Goal: Communication & Community: Answer question/provide support

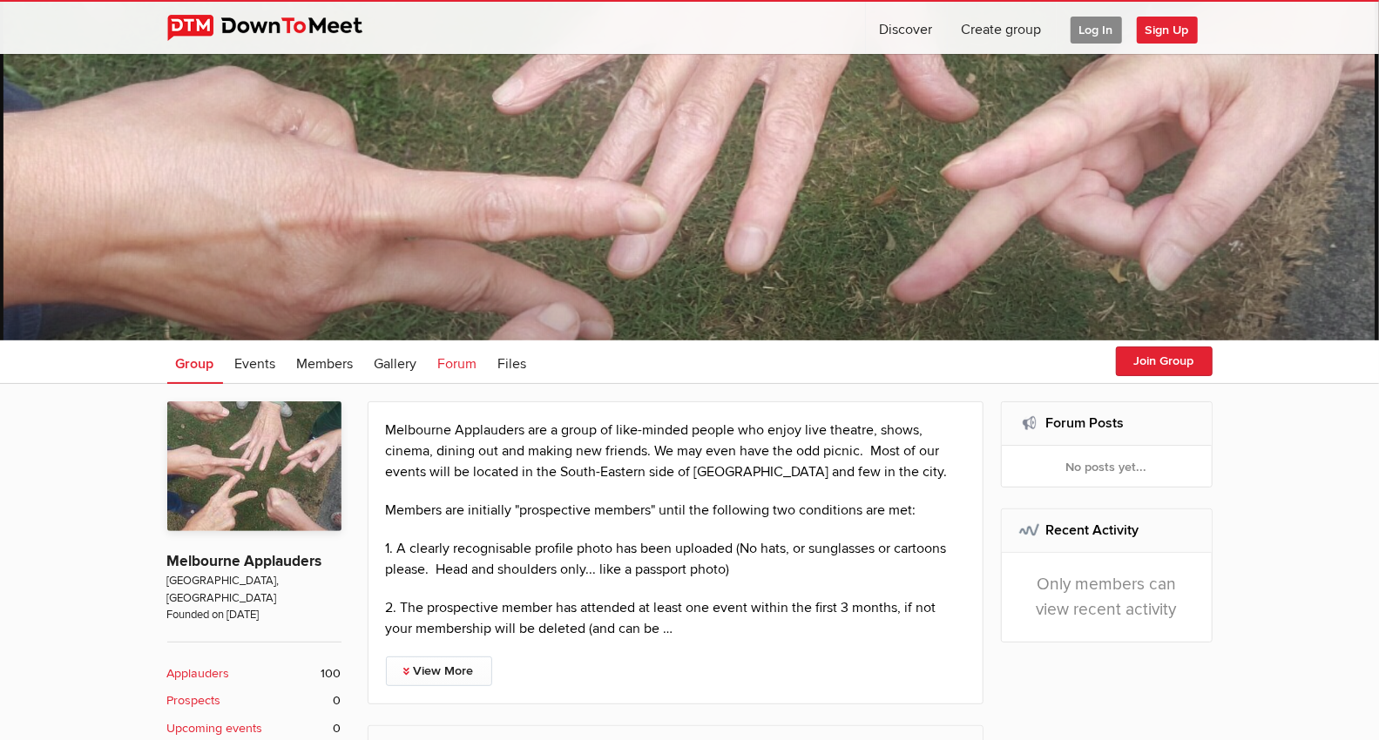
scroll to position [97, 0]
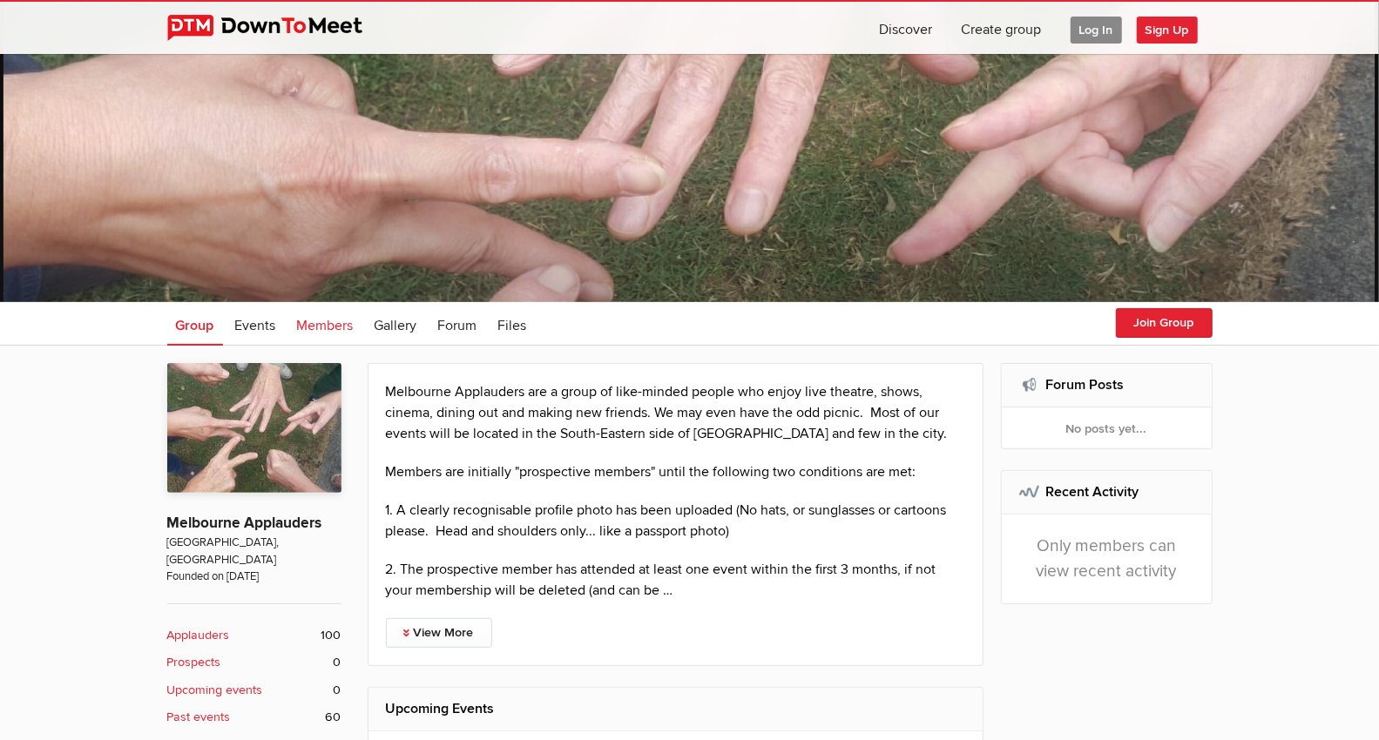
click at [319, 324] on span "Members" at bounding box center [325, 325] width 57 height 17
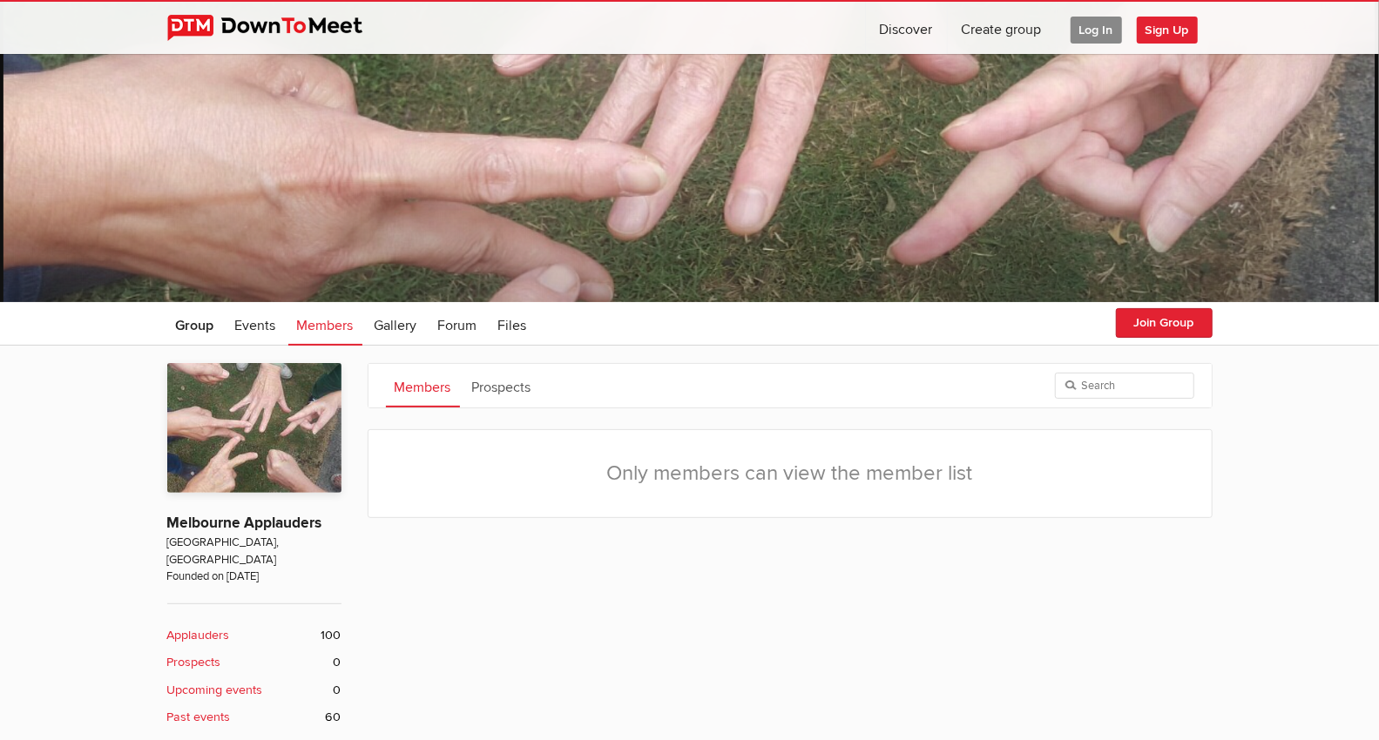
click at [1099, 36] on span "Log In" at bounding box center [1095, 30] width 51 height 27
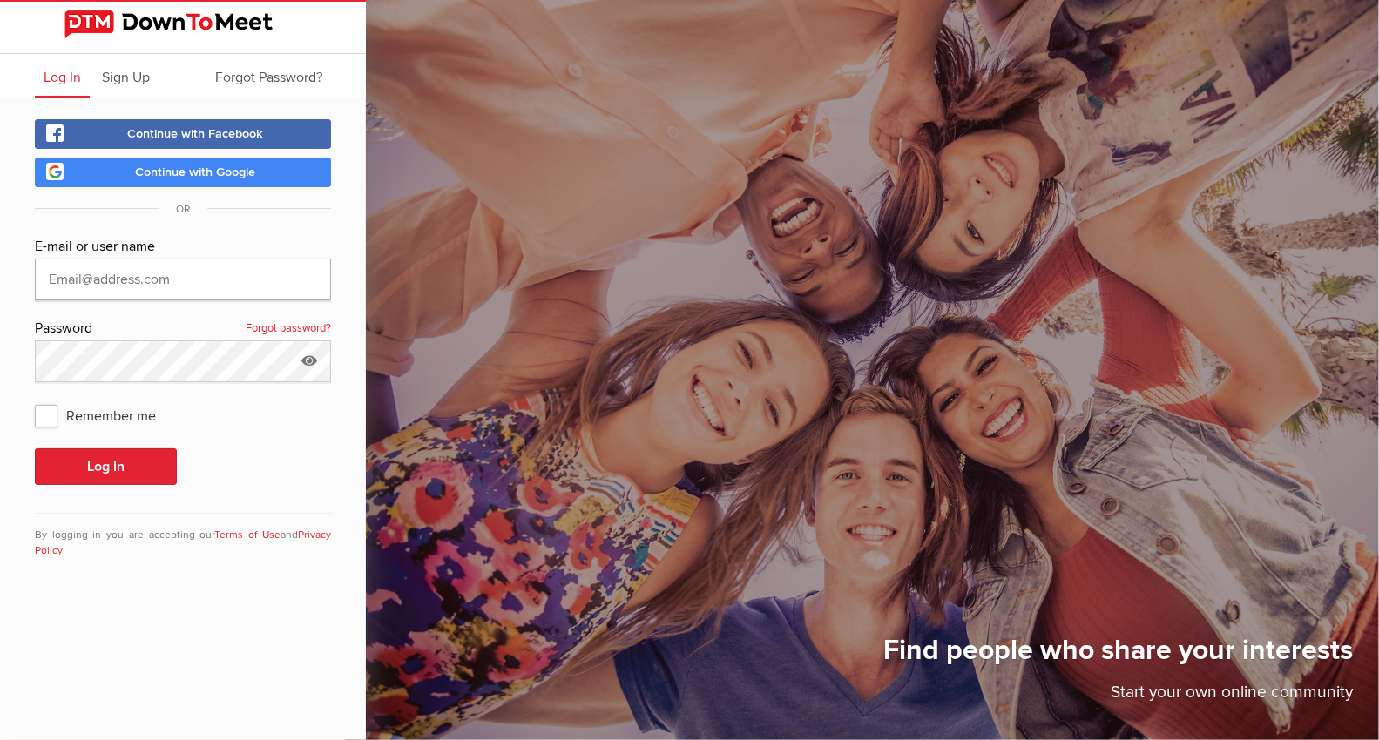
type input "[EMAIL_ADDRESS][DOMAIN_NAME]"
click at [103, 463] on button "Log In" at bounding box center [106, 467] width 142 height 37
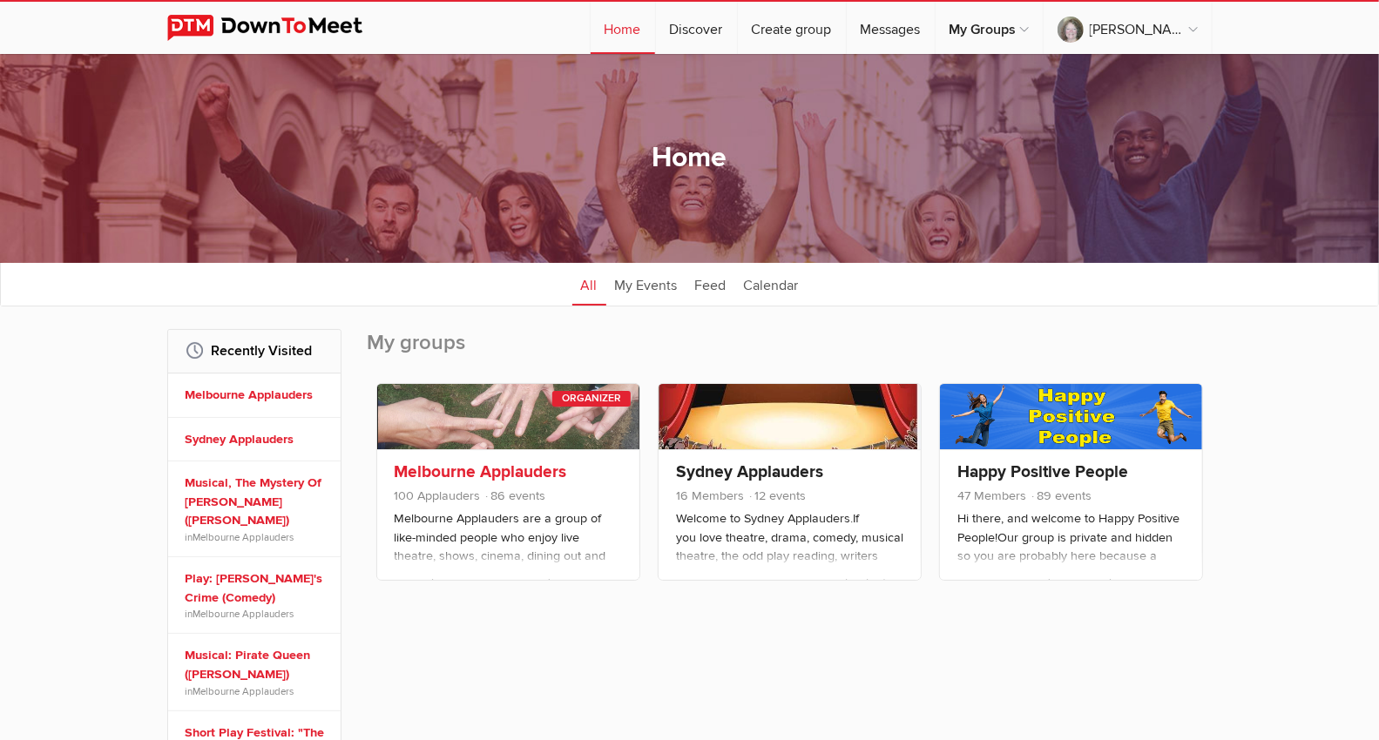
click at [541, 439] on link at bounding box center [508, 416] width 262 height 65
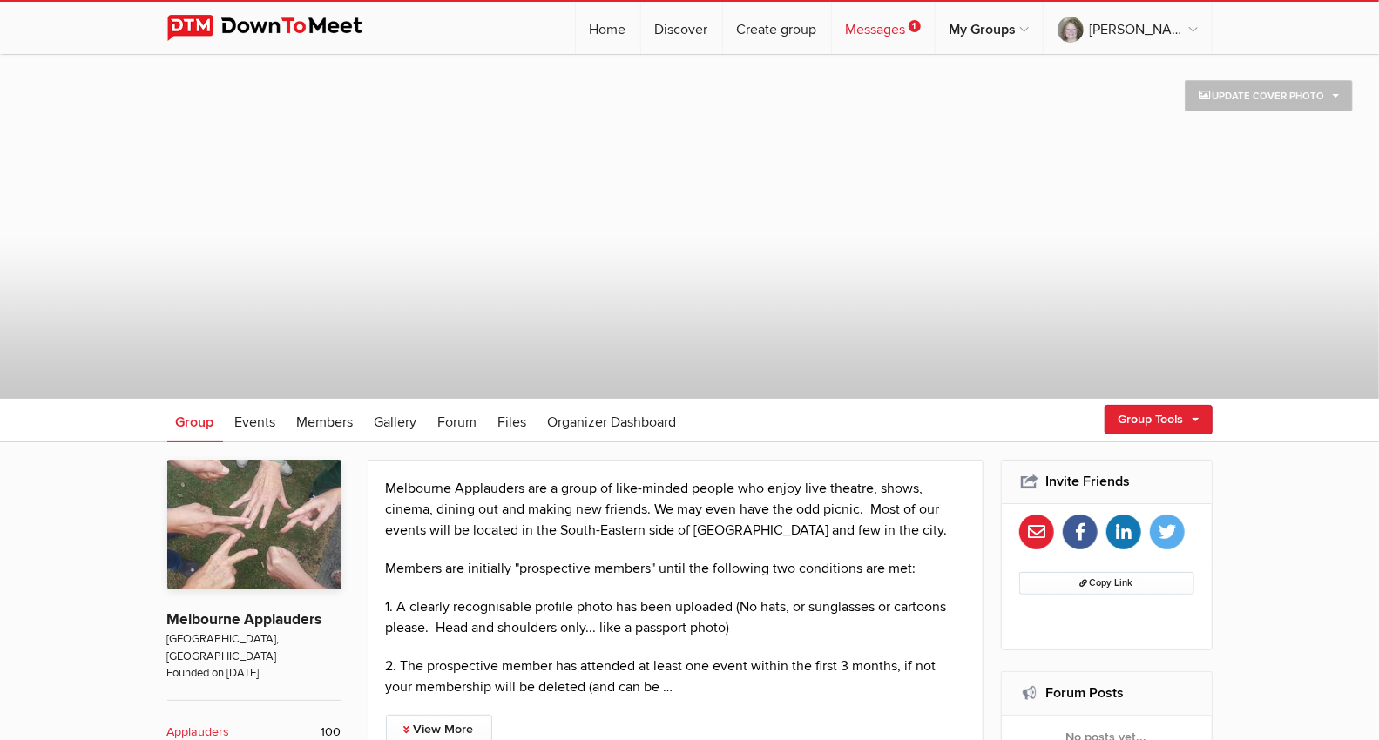
click at [921, 21] on span "1" at bounding box center [914, 26] width 12 height 12
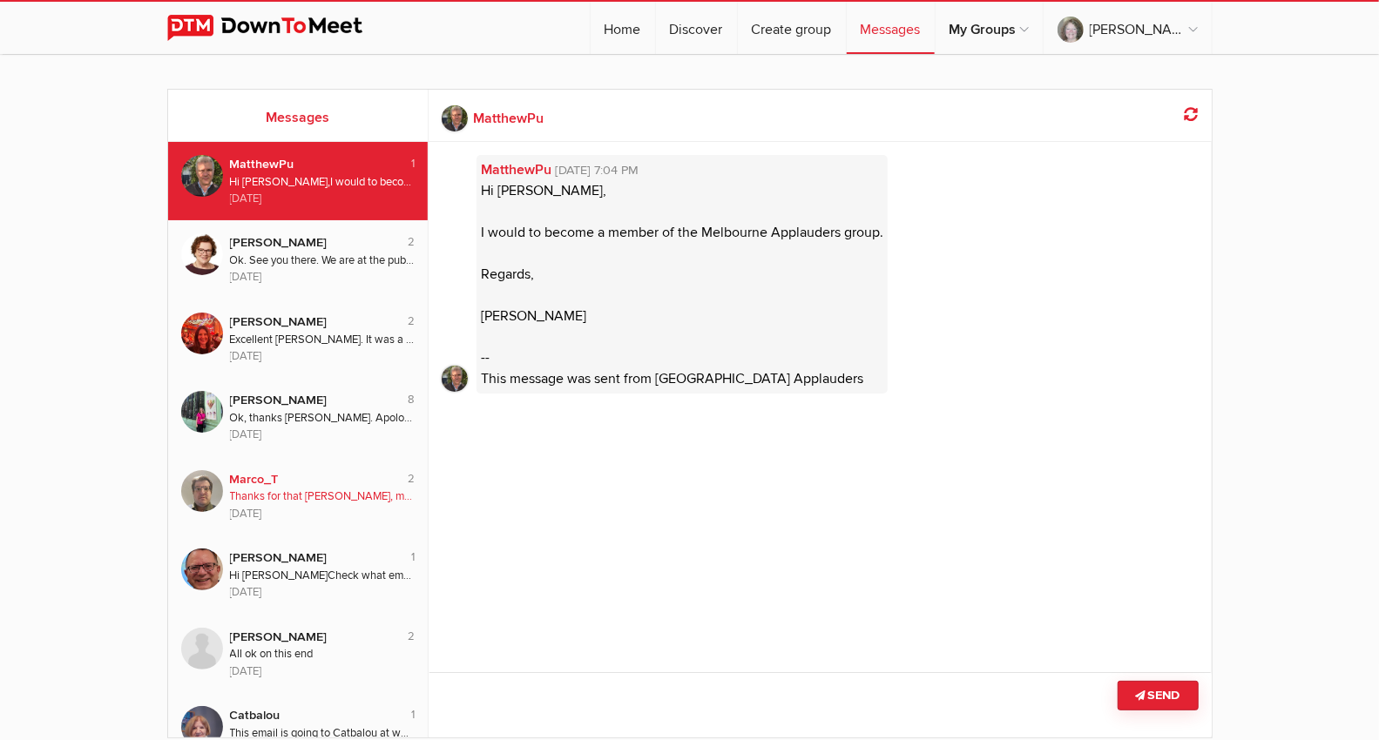
click at [296, 480] on div "Marco_T" at bounding box center [309, 479] width 159 height 19
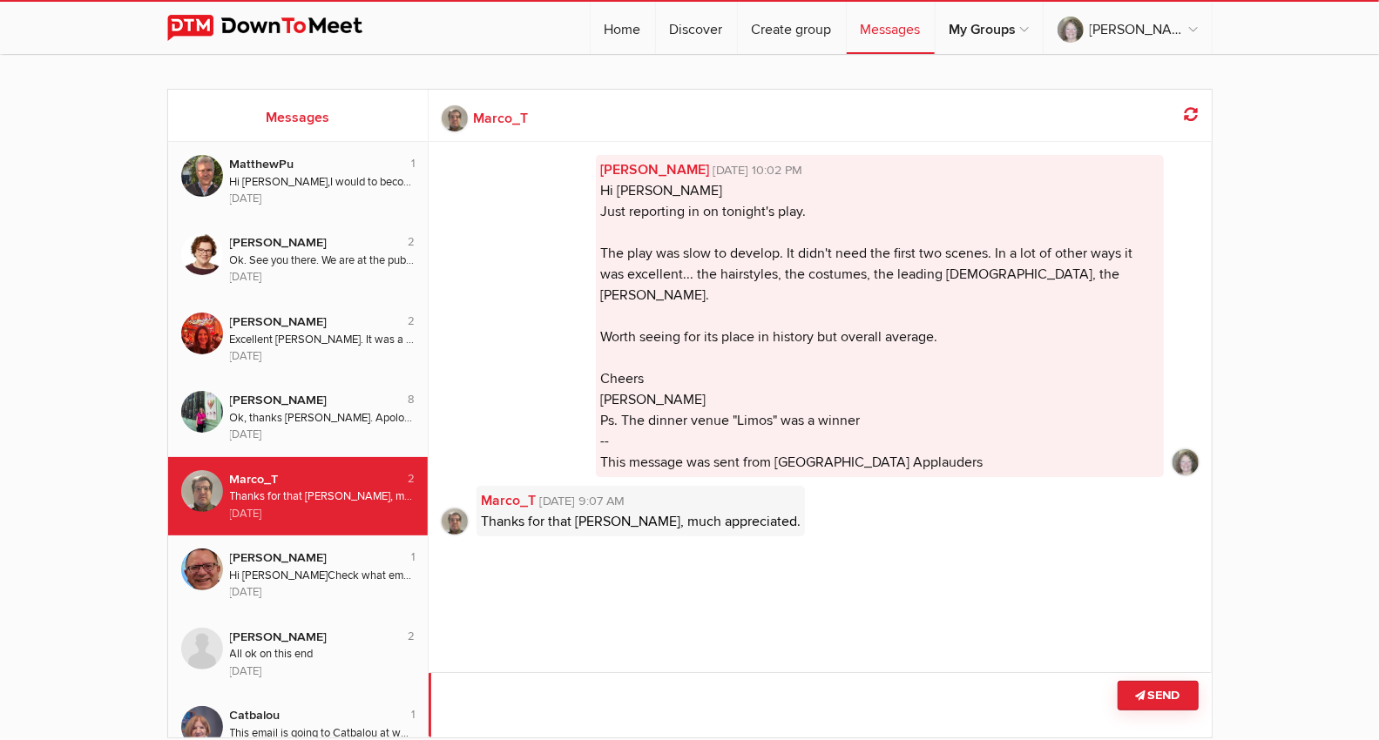
click at [484, 703] on textarea at bounding box center [820, 704] width 783 height 65
click at [476, 699] on textarea at bounding box center [820, 704] width 783 height 65
drag, startPoint x: 507, startPoint y: 699, endPoint x: 428, endPoint y: 733, distance: 86.2
click at [484, 701] on textarea at bounding box center [820, 704] width 783 height 65
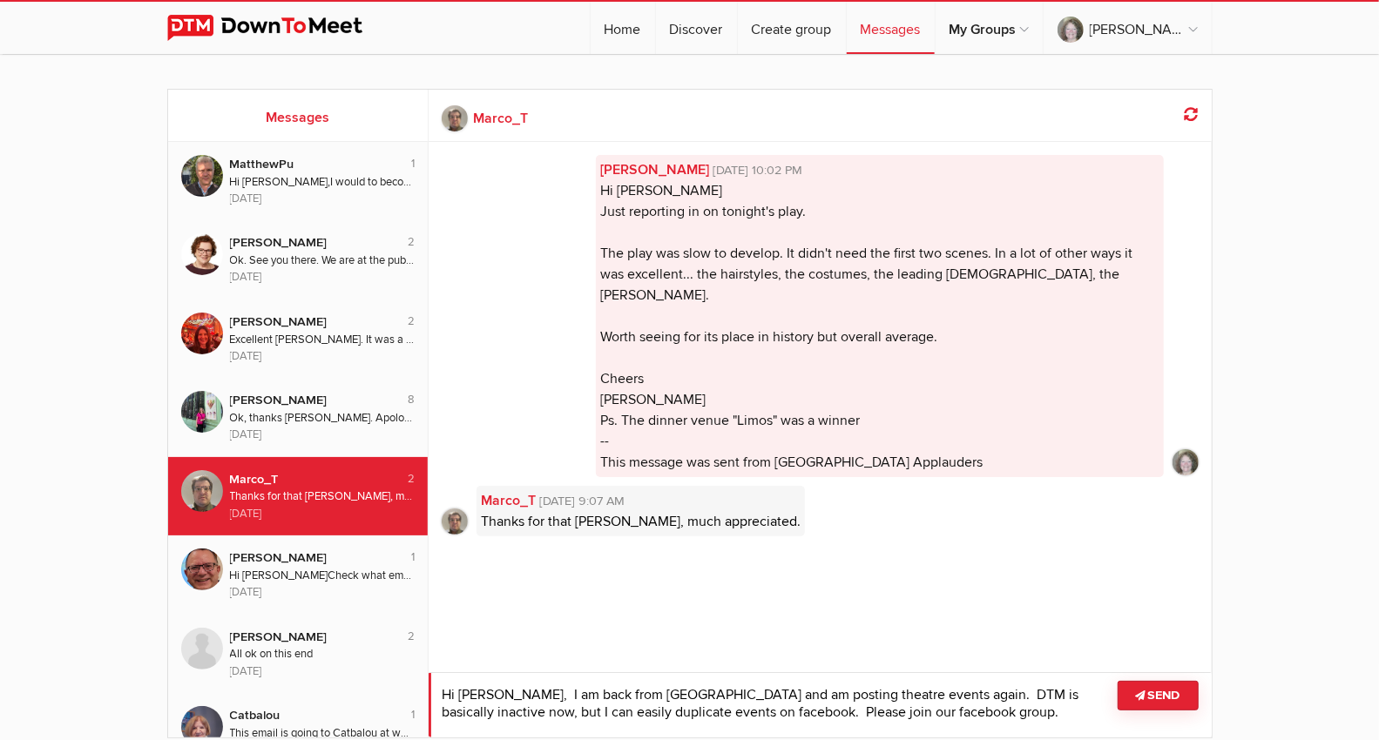
click at [716, 708] on textarea at bounding box center [820, 704] width 783 height 65
click at [1084, 712] on textarea at bounding box center [820, 704] width 783 height 65
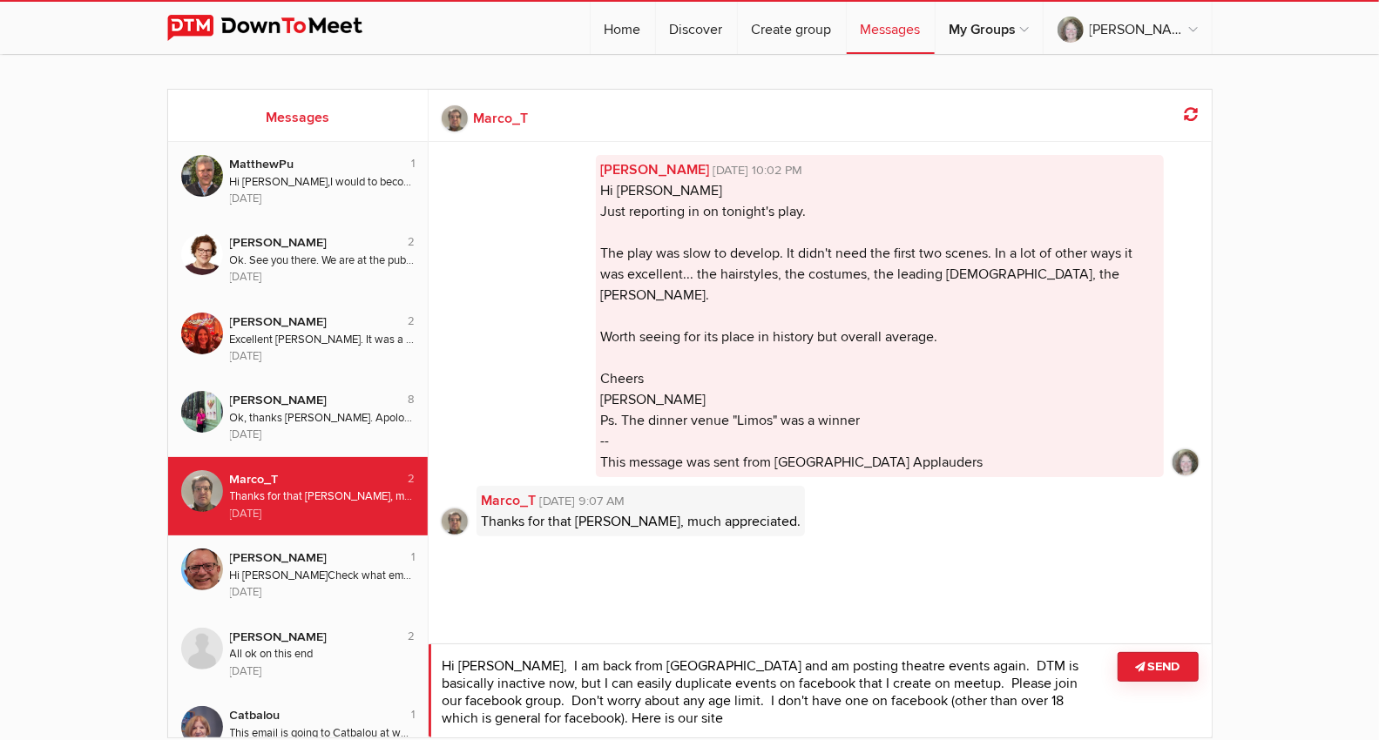
paste textarea "[URL][DOMAIN_NAME]"
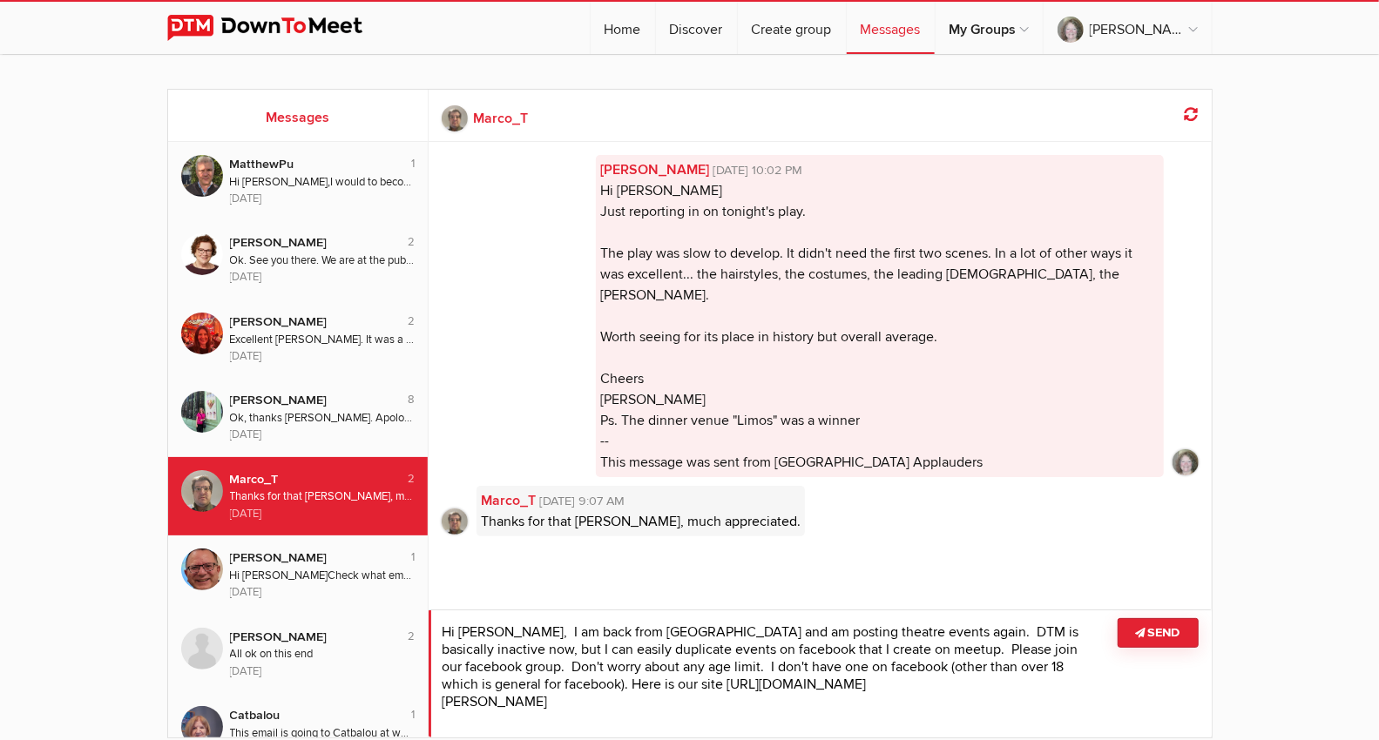
click at [1022, 686] on textarea at bounding box center [820, 674] width 783 height 128
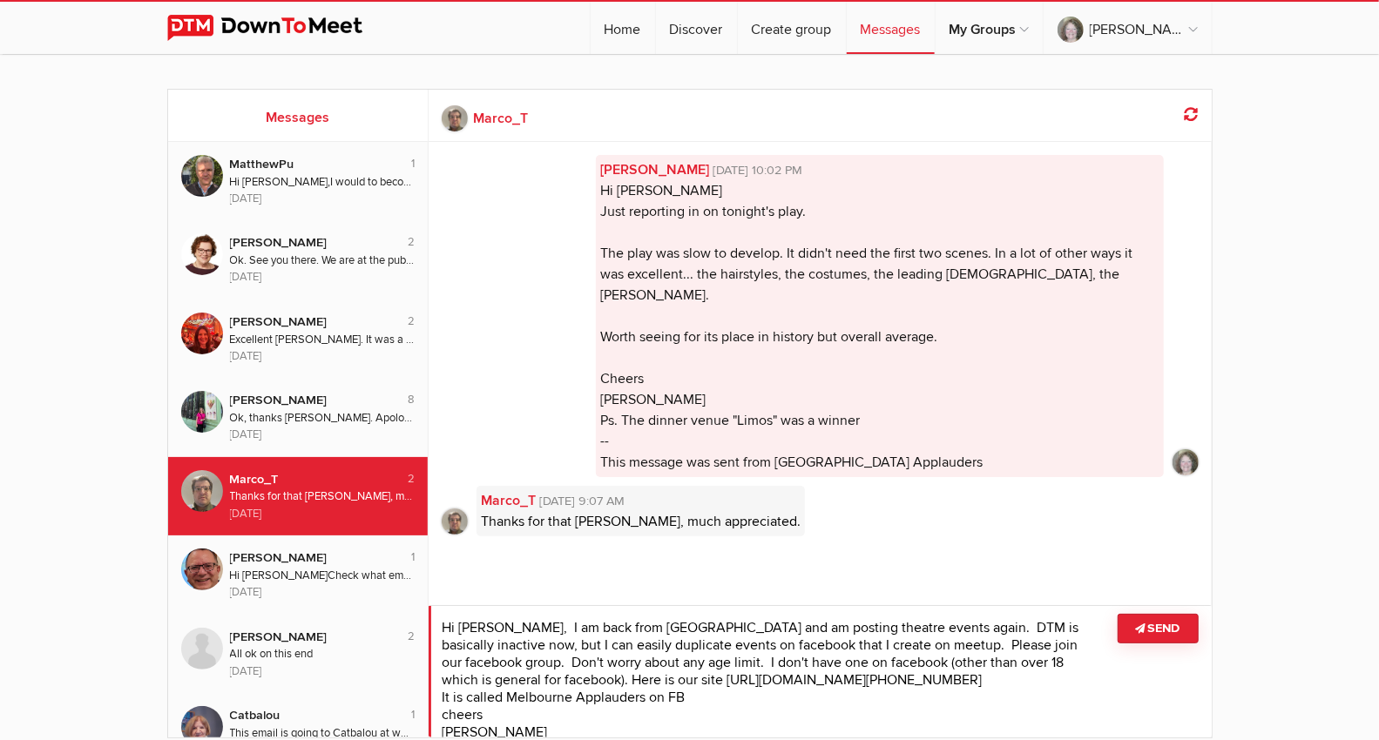
click at [504, 694] on textarea at bounding box center [820, 671] width 783 height 132
click at [690, 693] on textarea at bounding box center [820, 671] width 783 height 132
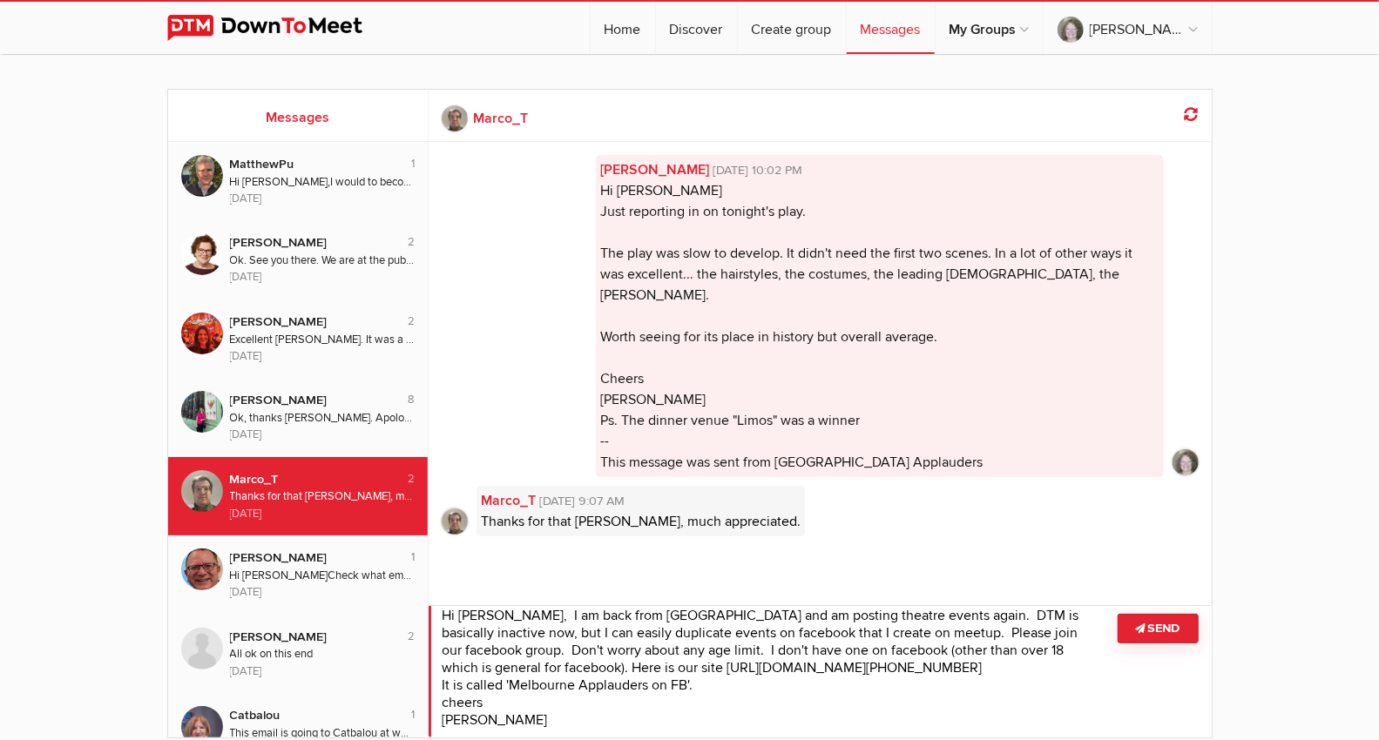
click at [815, 633] on textarea at bounding box center [820, 671] width 783 height 132
drag, startPoint x: 746, startPoint y: 647, endPoint x: 550, endPoint y: 651, distance: 195.1
click at [551, 651] on textarea at bounding box center [820, 671] width 783 height 132
drag, startPoint x: 650, startPoint y: 645, endPoint x: 599, endPoint y: 684, distance: 63.9
click at [629, 648] on textarea at bounding box center [820, 671] width 783 height 132
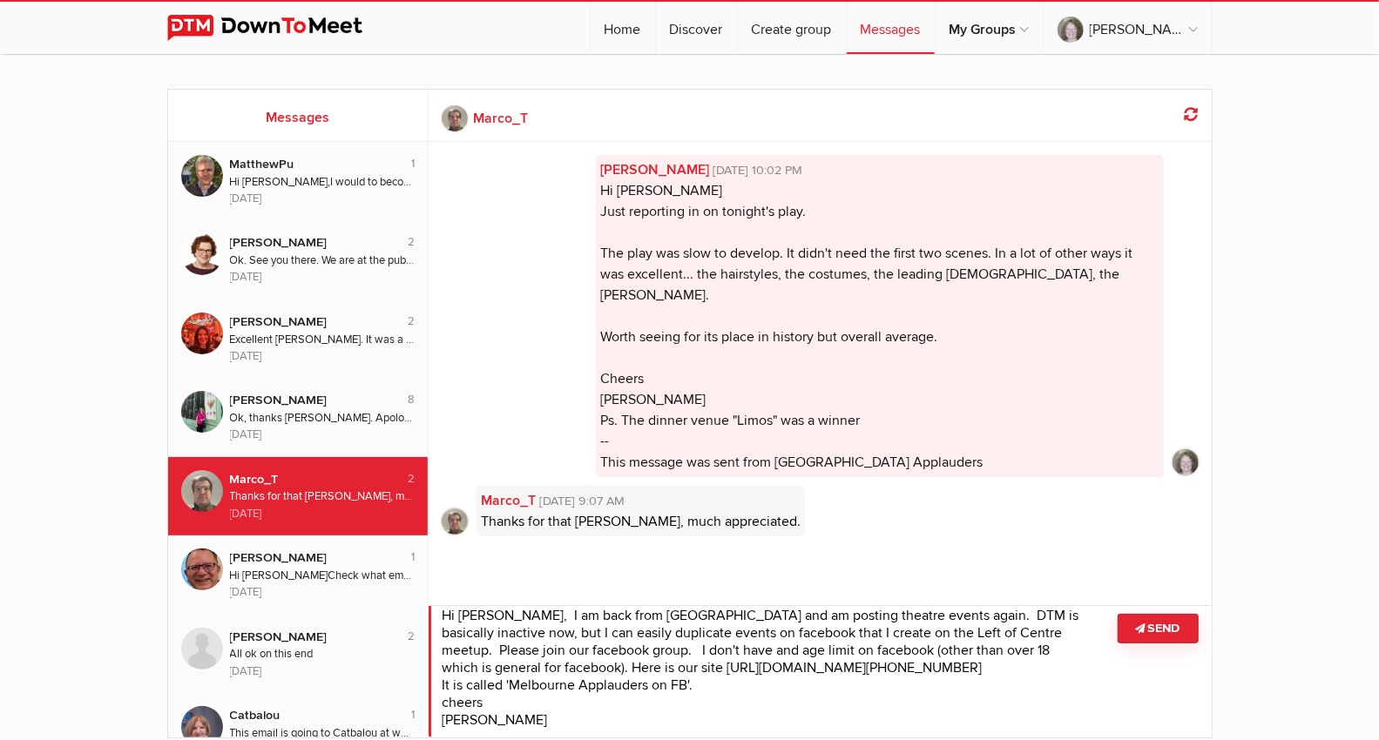
drag, startPoint x: 603, startPoint y: 661, endPoint x: 616, endPoint y: 669, distance: 15.2
click at [603, 662] on textarea at bounding box center [820, 671] width 783 height 132
click at [604, 663] on textarea at bounding box center [820, 671] width 783 height 132
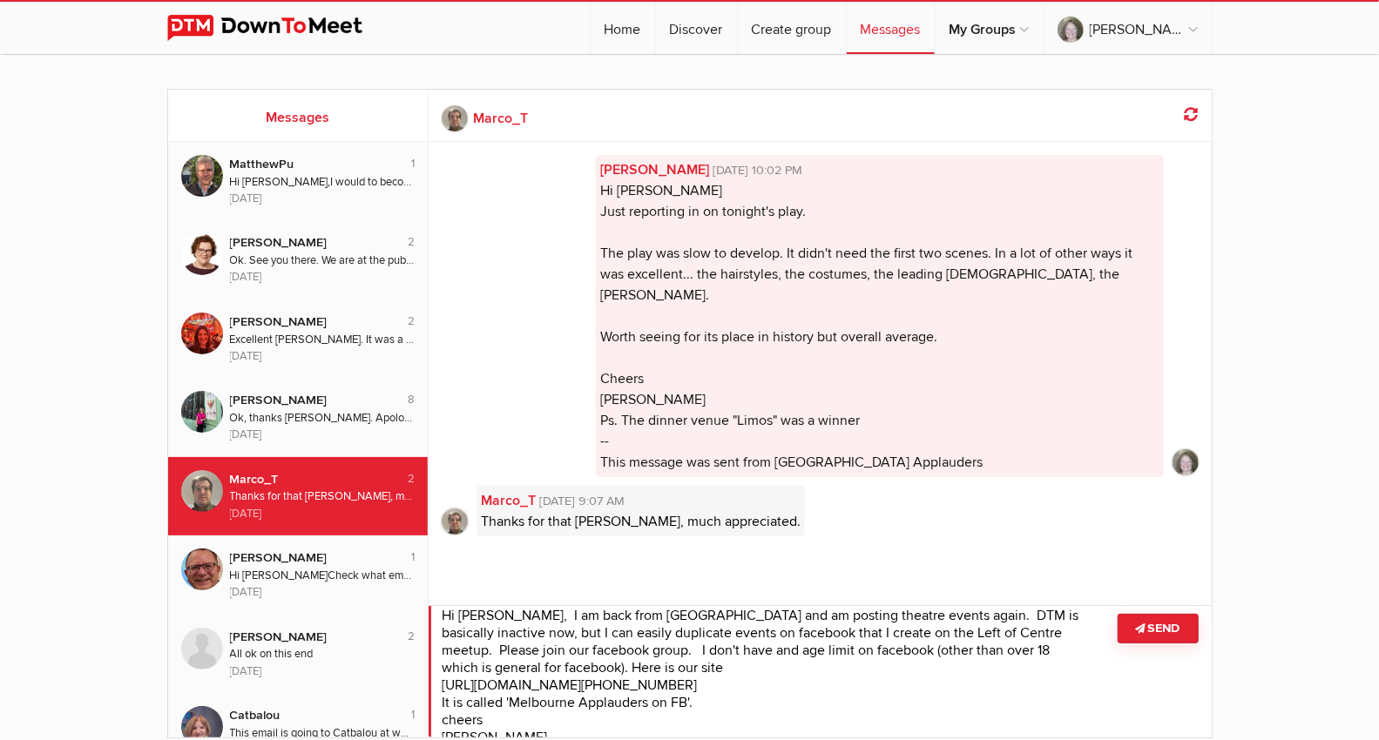
drag, startPoint x: 599, startPoint y: 663, endPoint x: 597, endPoint y: 681, distance: 18.5
click at [599, 663] on textarea at bounding box center [820, 671] width 783 height 132
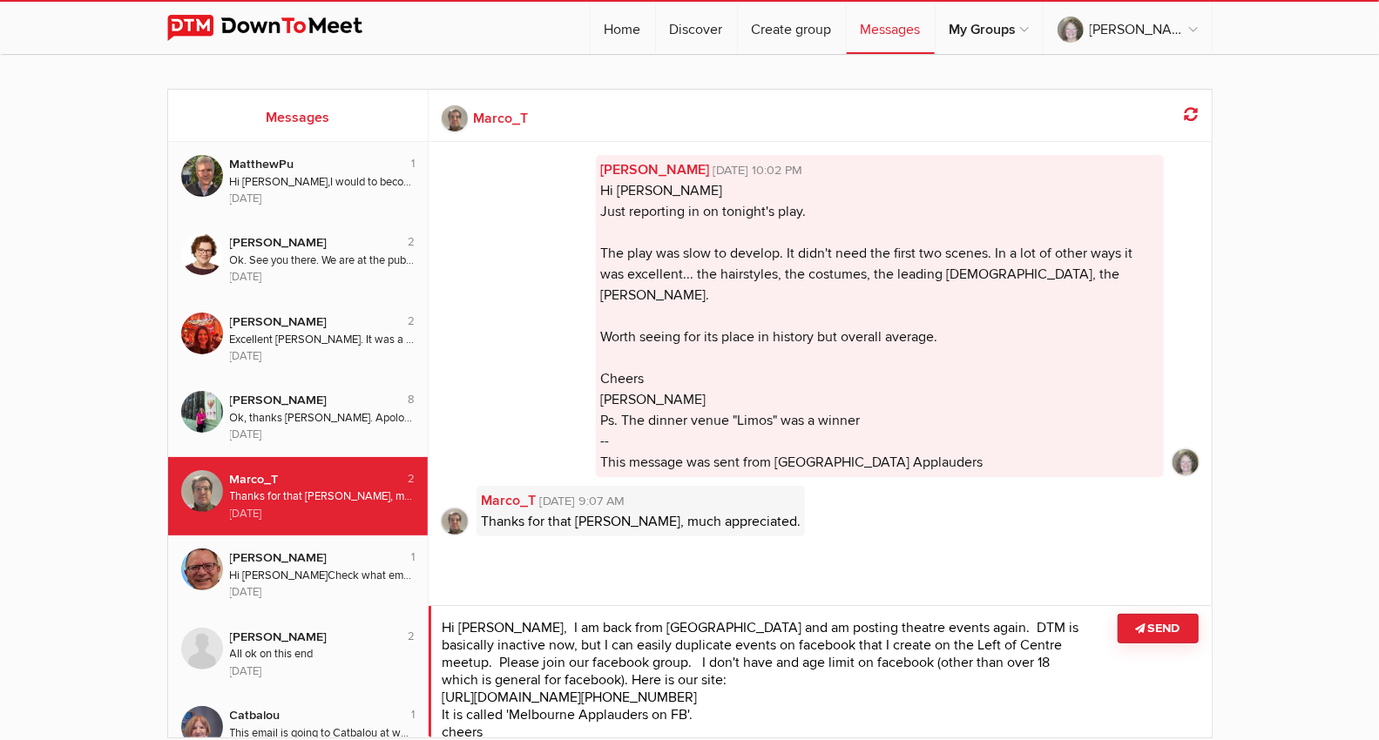
drag, startPoint x: 732, startPoint y: 702, endPoint x: 435, endPoint y: 612, distance: 310.3
click at [435, 612] on textarea at bounding box center [820, 671] width 783 height 132
type textarea "Hi [PERSON_NAME], I am back from [GEOGRAPHIC_DATA] and am posting theatre event…"
click at [1153, 629] on button "Send" at bounding box center [1158, 629] width 81 height 30
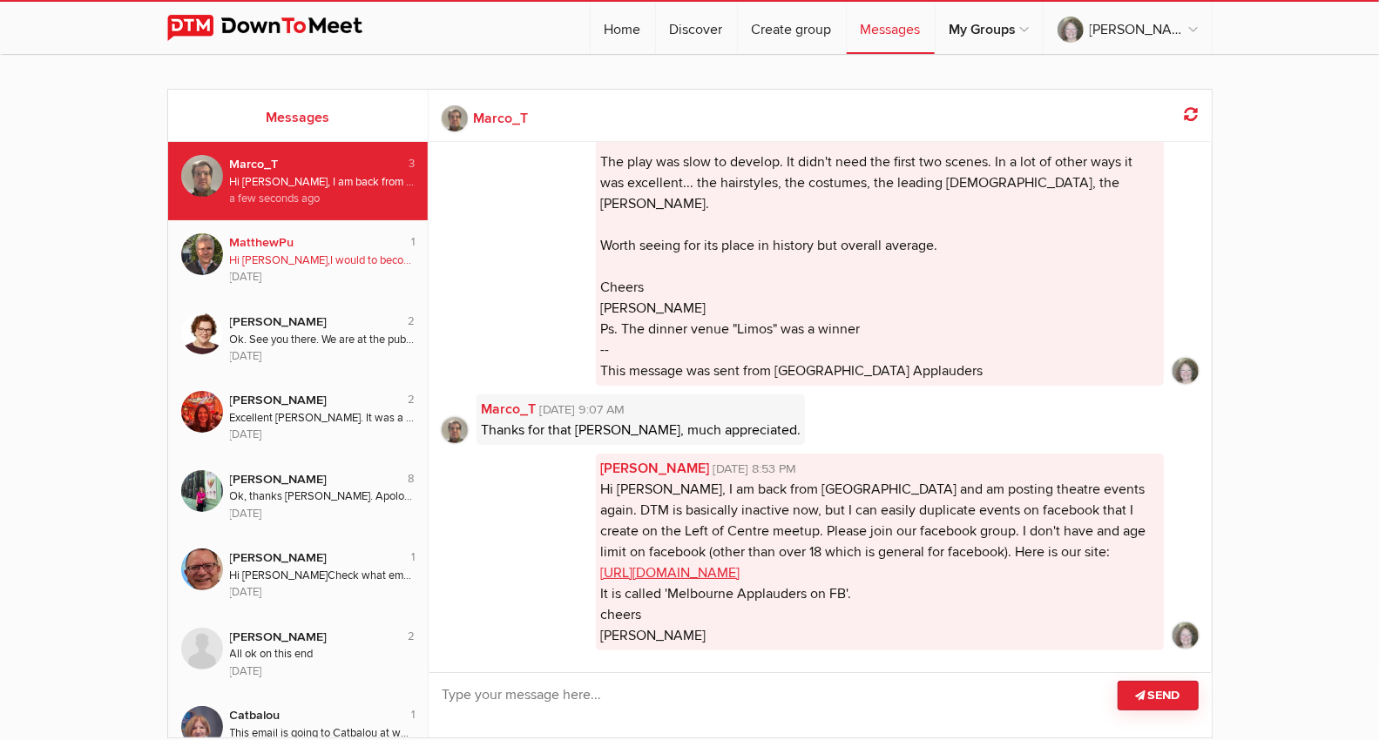
click at [246, 244] on div "MatthewPu" at bounding box center [309, 242] width 159 height 19
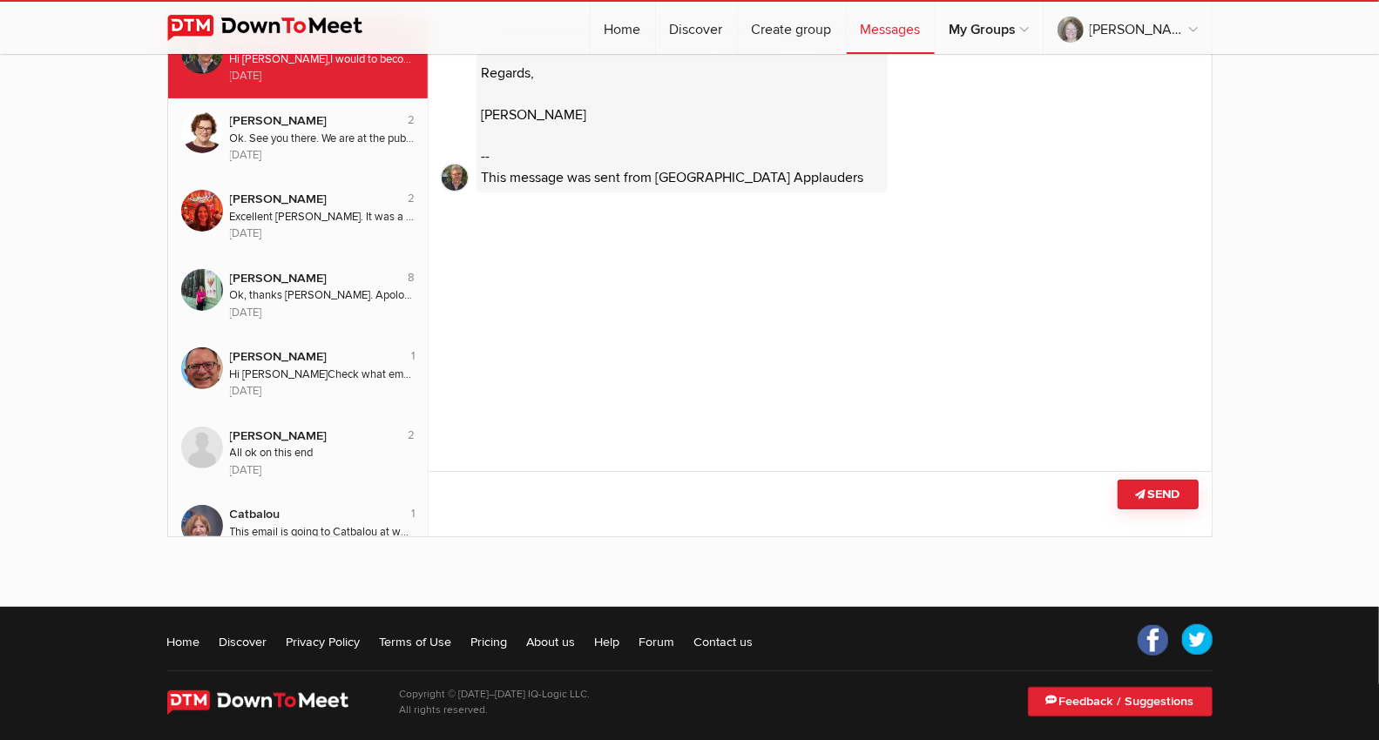
scroll to position [214, 0]
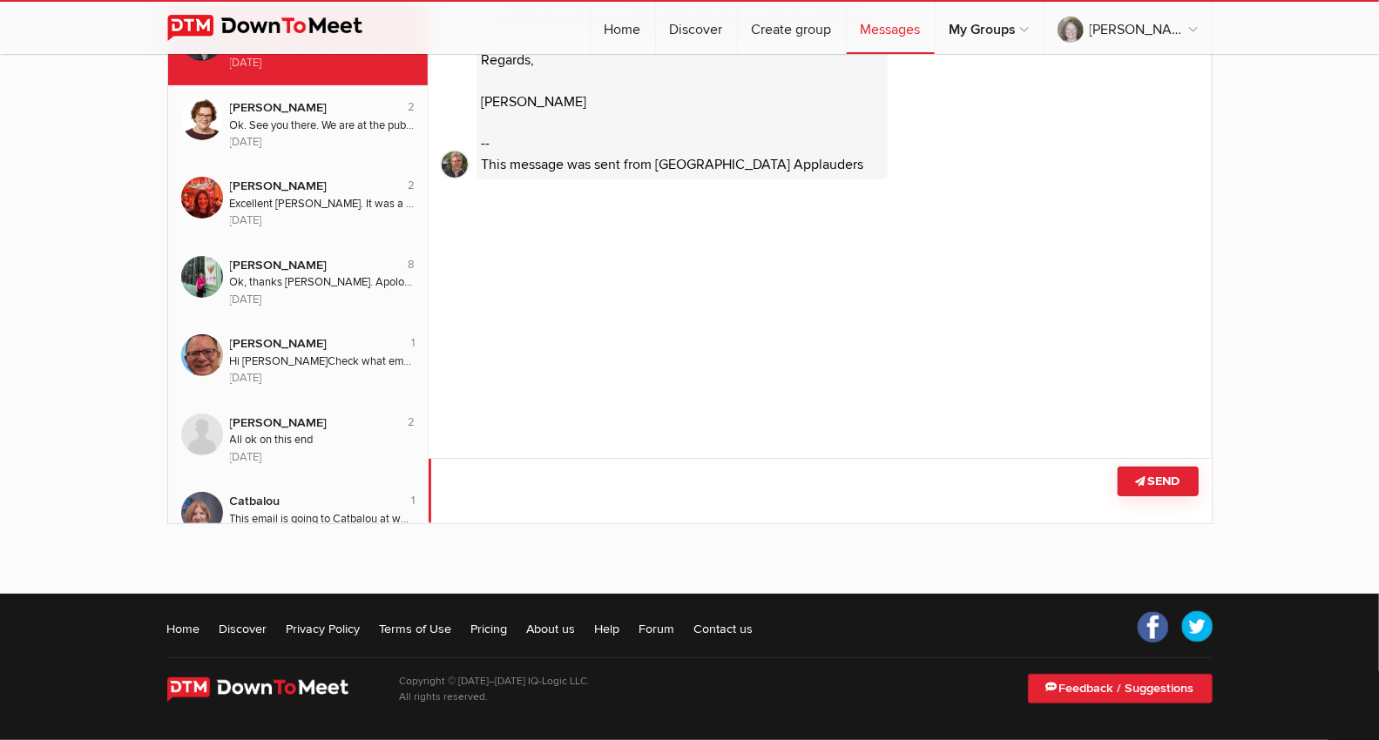
click at [453, 477] on textarea at bounding box center [820, 490] width 783 height 65
paste textarea "Hi [PERSON_NAME], I am back from [GEOGRAPHIC_DATA] and am posting theatre event…"
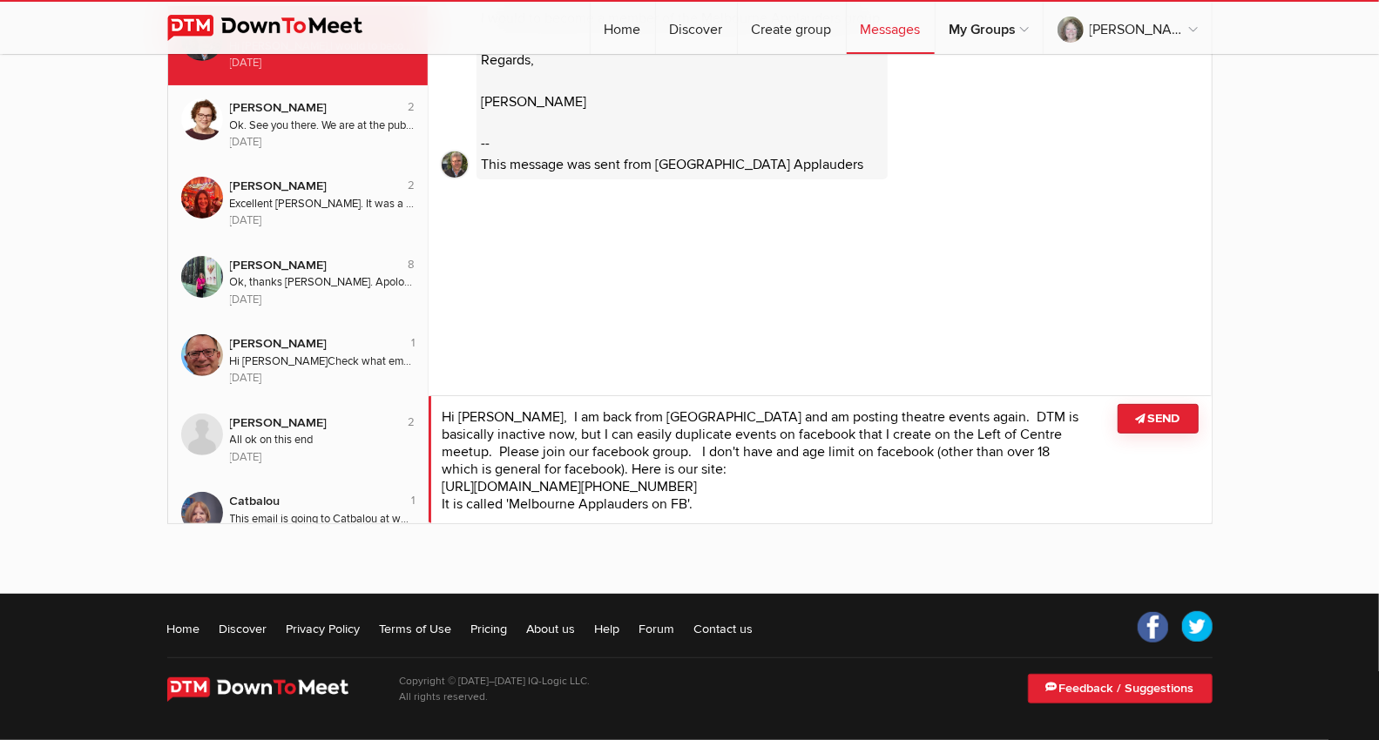
scroll to position [0, 0]
drag, startPoint x: 494, startPoint y: 415, endPoint x: 476, endPoint y: 415, distance: 18.3
click at [476, 415] on textarea at bounding box center [820, 459] width 783 height 128
drag, startPoint x: 611, startPoint y: 414, endPoint x: 523, endPoint y: 463, distance: 101.0
click at [522, 420] on textarea at bounding box center [820, 459] width 783 height 128
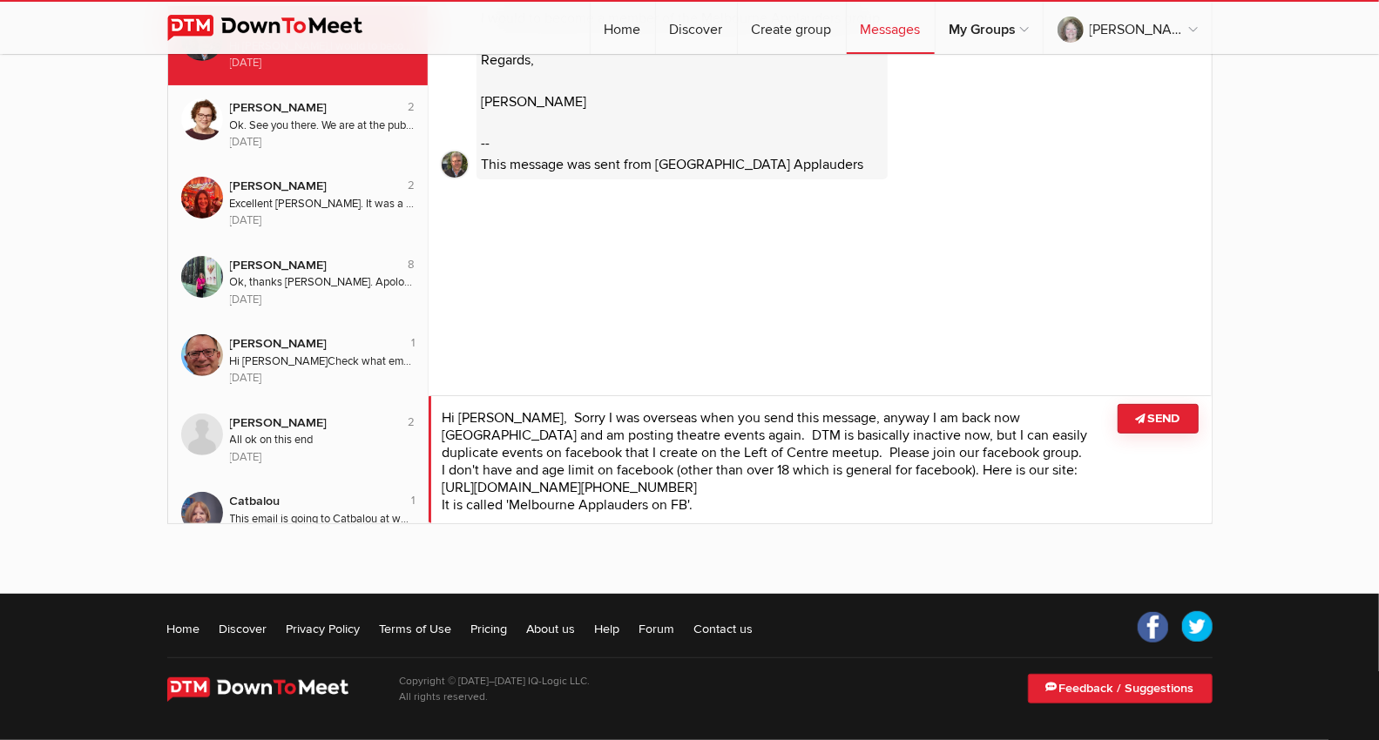
drag, startPoint x: 1057, startPoint y: 412, endPoint x: 983, endPoint y: 429, distance: 75.9
click at [978, 419] on textarea at bounding box center [820, 459] width 783 height 128
drag, startPoint x: 659, startPoint y: 450, endPoint x: 671, endPoint y: 460, distance: 14.8
click at [660, 450] on textarea at bounding box center [820, 459] width 783 height 128
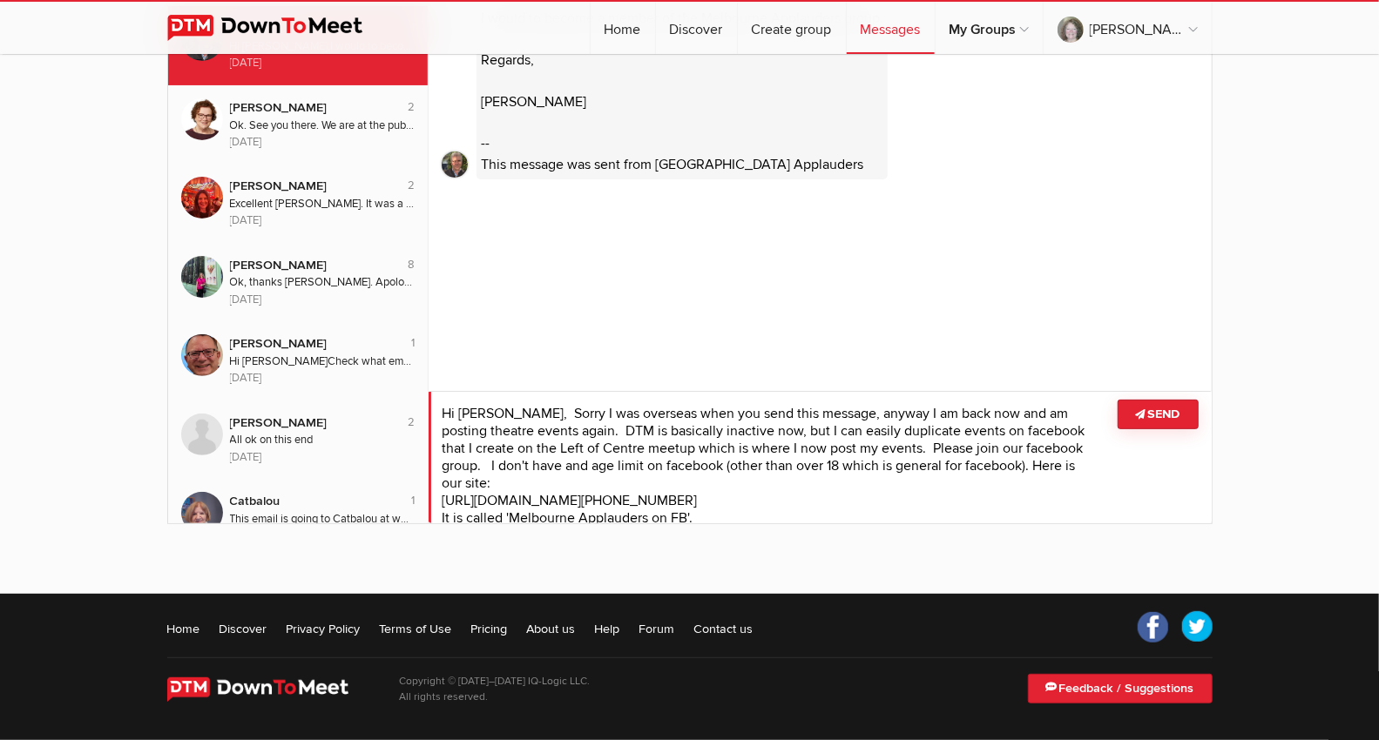
click at [565, 446] on textarea at bounding box center [820, 457] width 783 height 132
click at [555, 442] on textarea at bounding box center [820, 457] width 783 height 132
click at [556, 443] on textarea at bounding box center [820, 457] width 783 height 132
click at [550, 456] on textarea at bounding box center [820, 457] width 783 height 132
drag, startPoint x: 555, startPoint y: 445, endPoint x: 598, endPoint y: 431, distance: 44.9
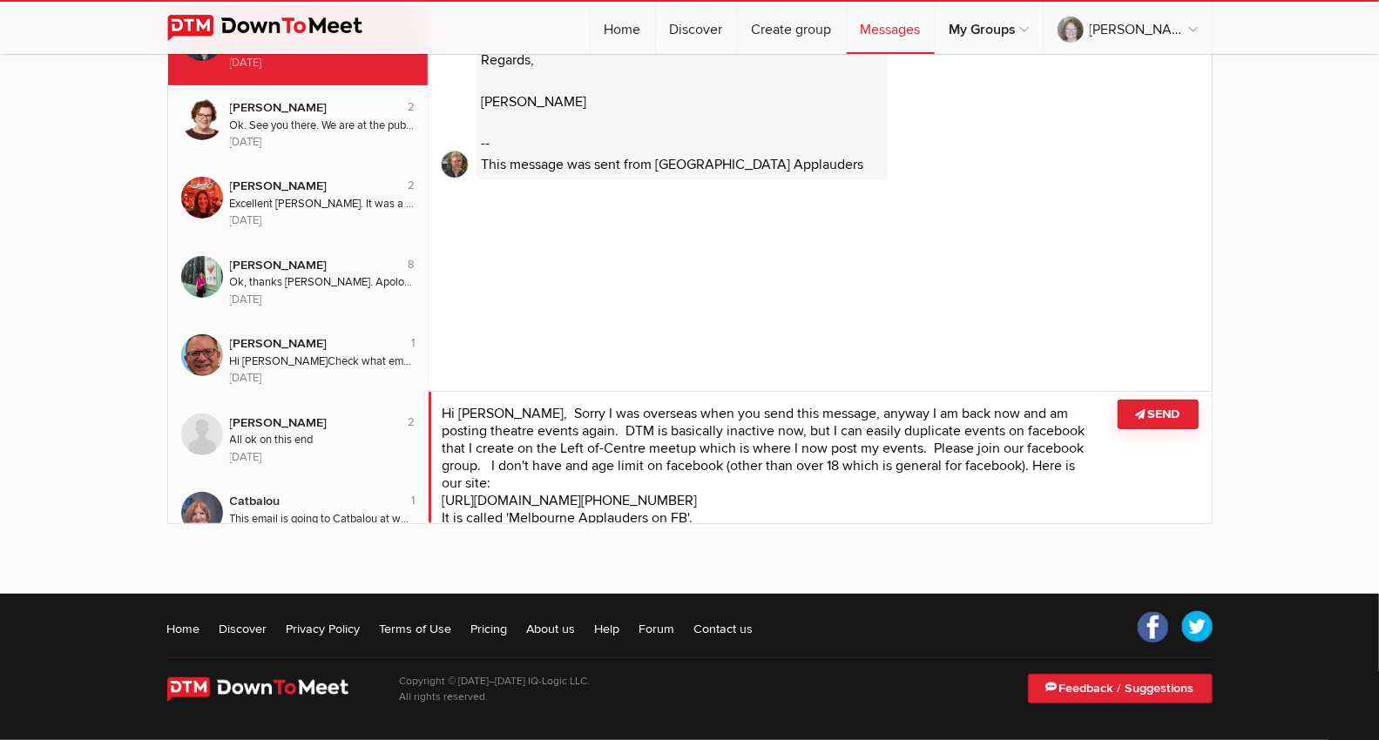
click at [556, 446] on textarea at bounding box center [820, 457] width 783 height 132
drag, startPoint x: 604, startPoint y: 368, endPoint x: 527, endPoint y: 433, distance: 100.1
click at [603, 372] on div "MatthewPu [DATE] 7:04 PM Hi [PERSON_NAME], I would to become a member of the Me…" at bounding box center [820, 182] width 783 height 509
click at [549, 452] on textarea at bounding box center [820, 457] width 783 height 132
click at [1072, 491] on textarea at bounding box center [820, 457] width 783 height 132
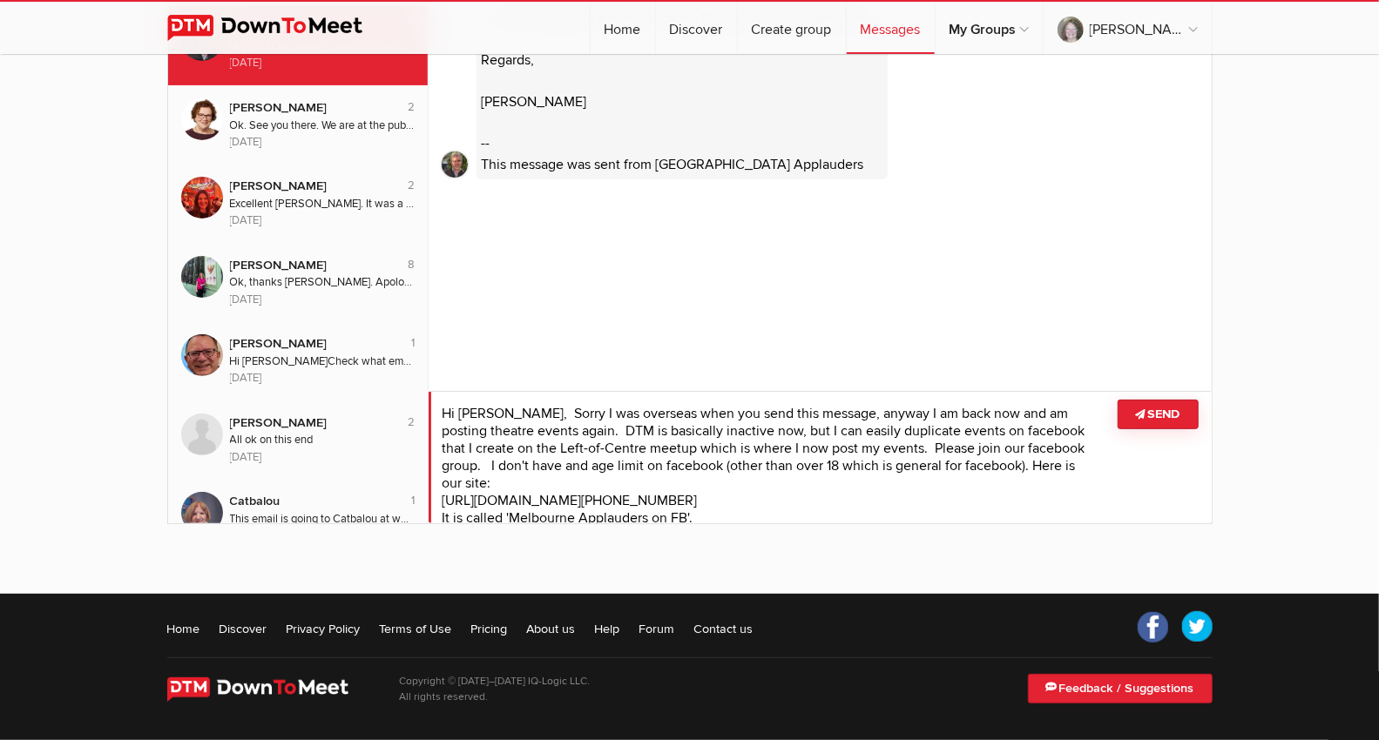
drag, startPoint x: 1030, startPoint y: 459, endPoint x: 492, endPoint y: 472, distance: 538.4
click at [493, 471] on textarea at bounding box center [820, 457] width 783 height 132
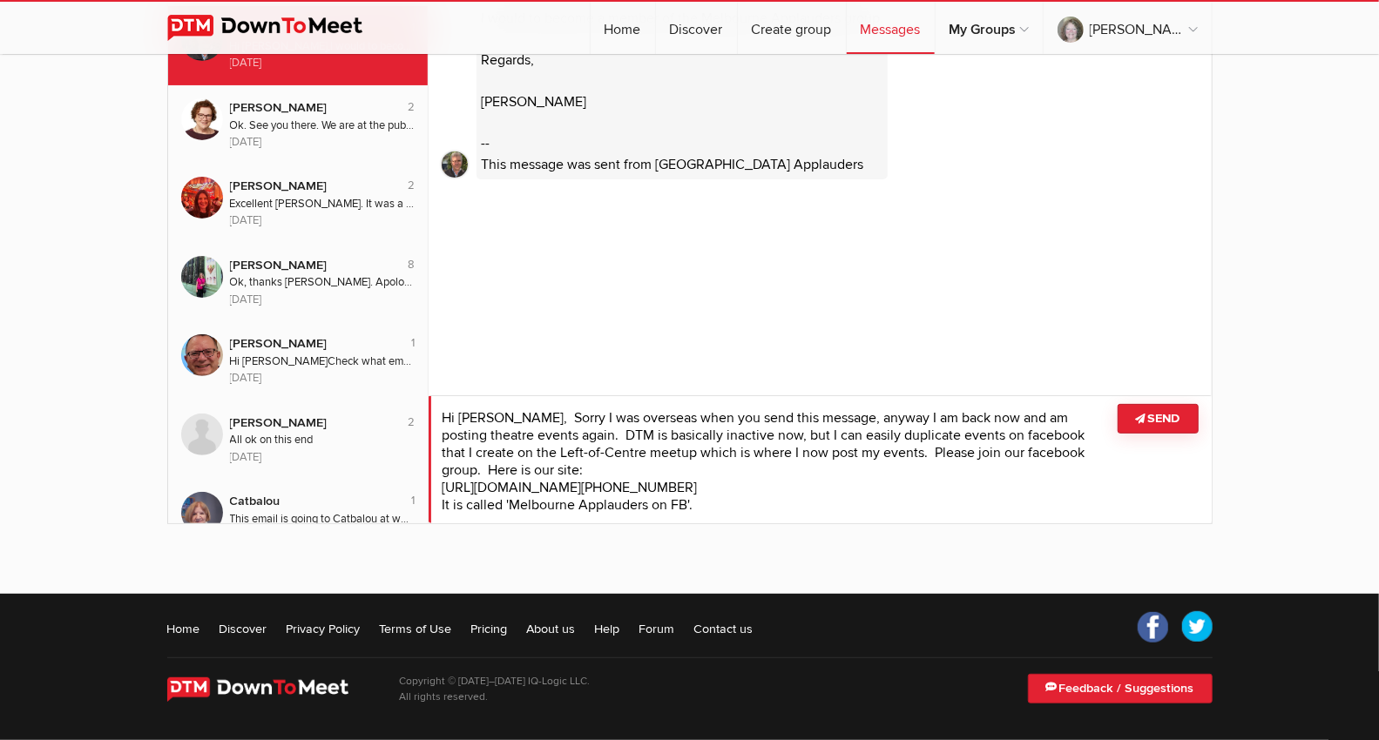
click at [936, 447] on textarea at bounding box center [820, 459] width 783 height 128
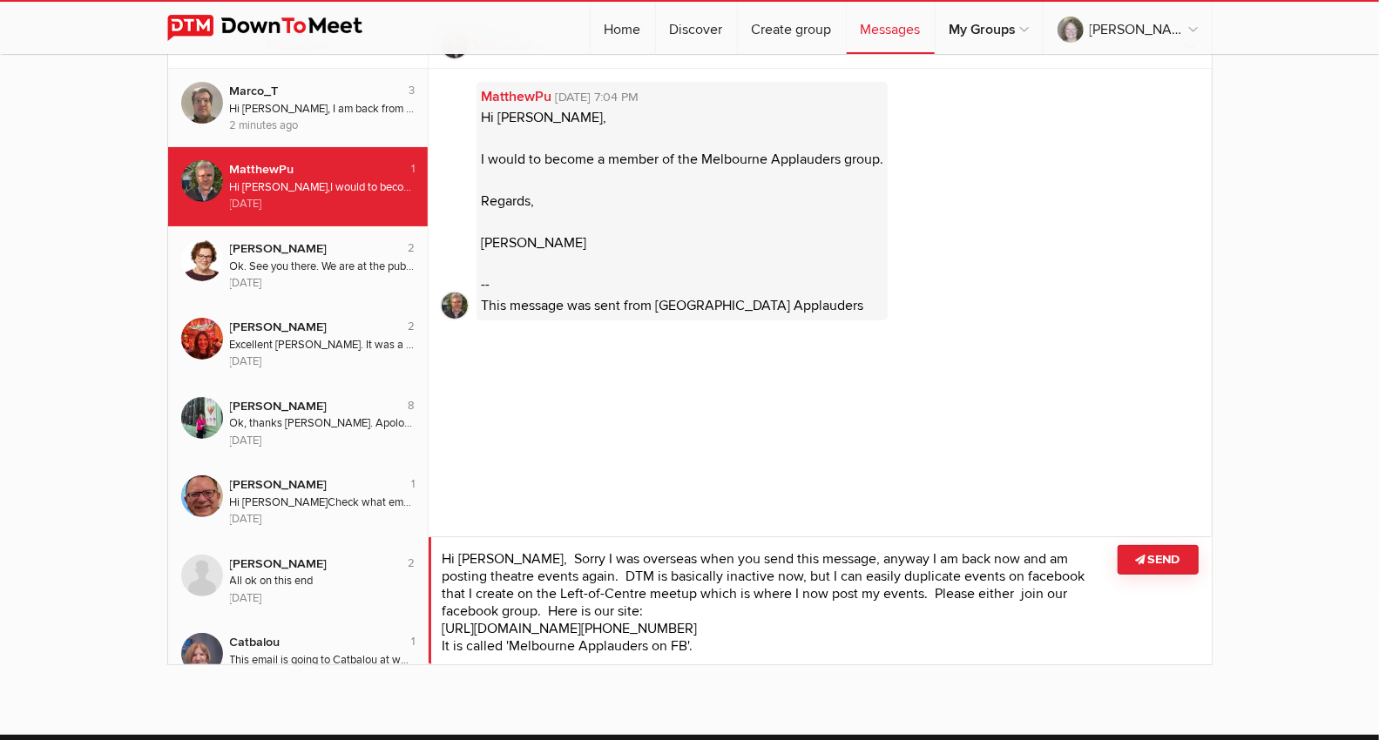
scroll to position [193, 0]
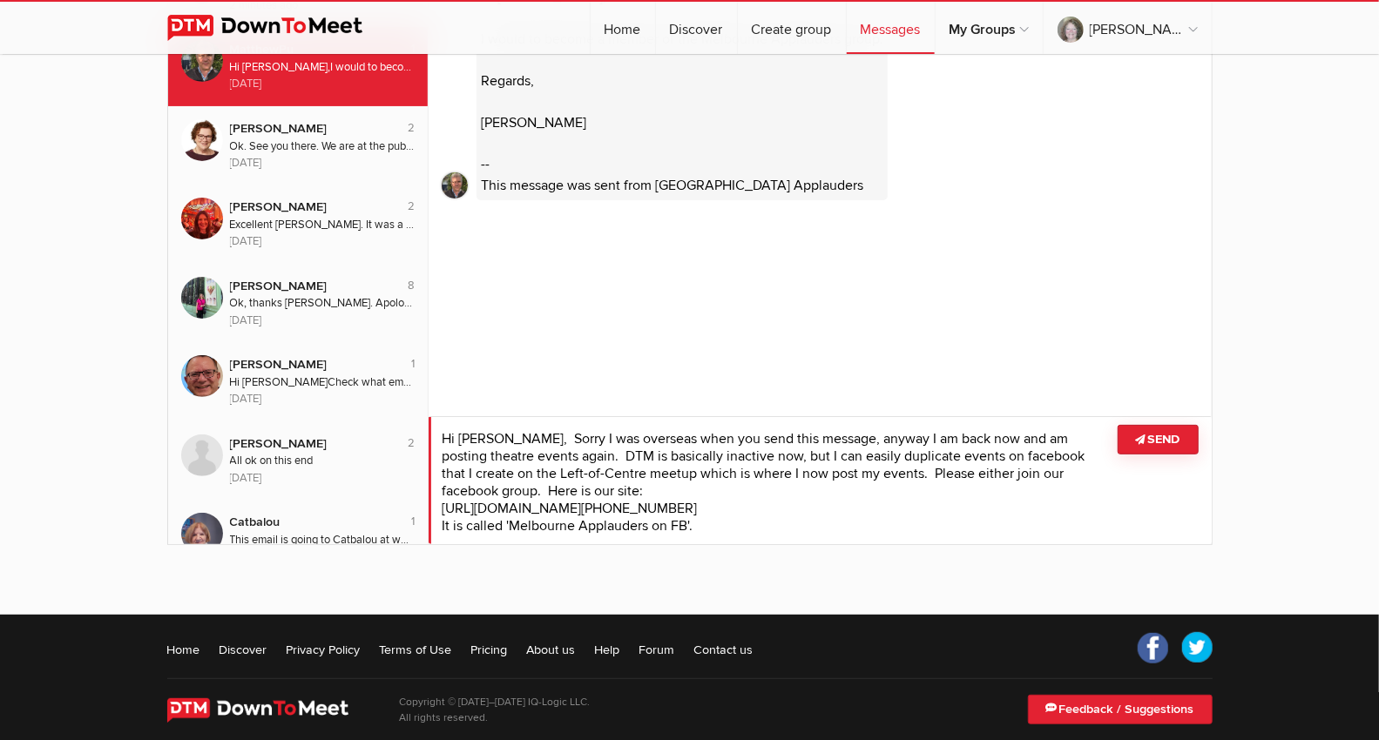
drag, startPoint x: 486, startPoint y: 488, endPoint x: 550, endPoint y: 519, distance: 70.9
click at [488, 489] on textarea at bounding box center [820, 480] width 783 height 128
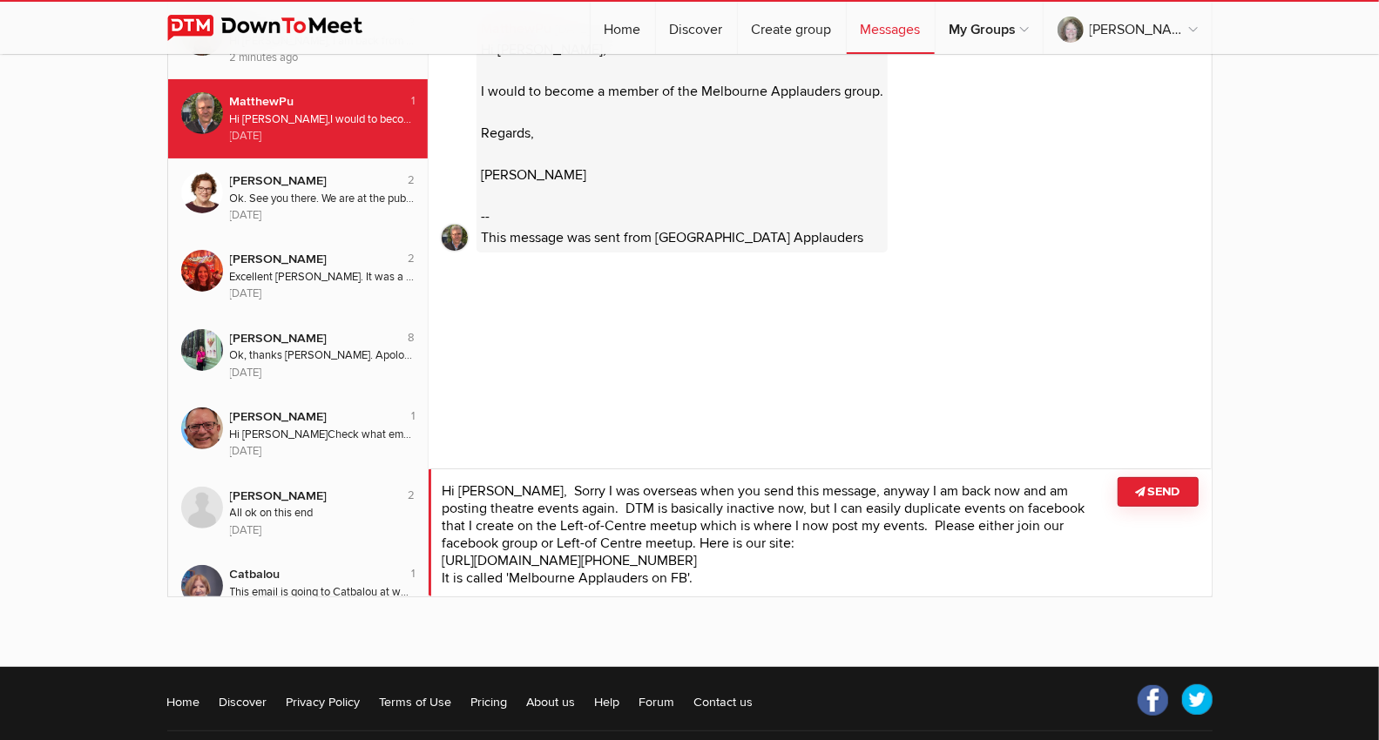
scroll to position [97, 0]
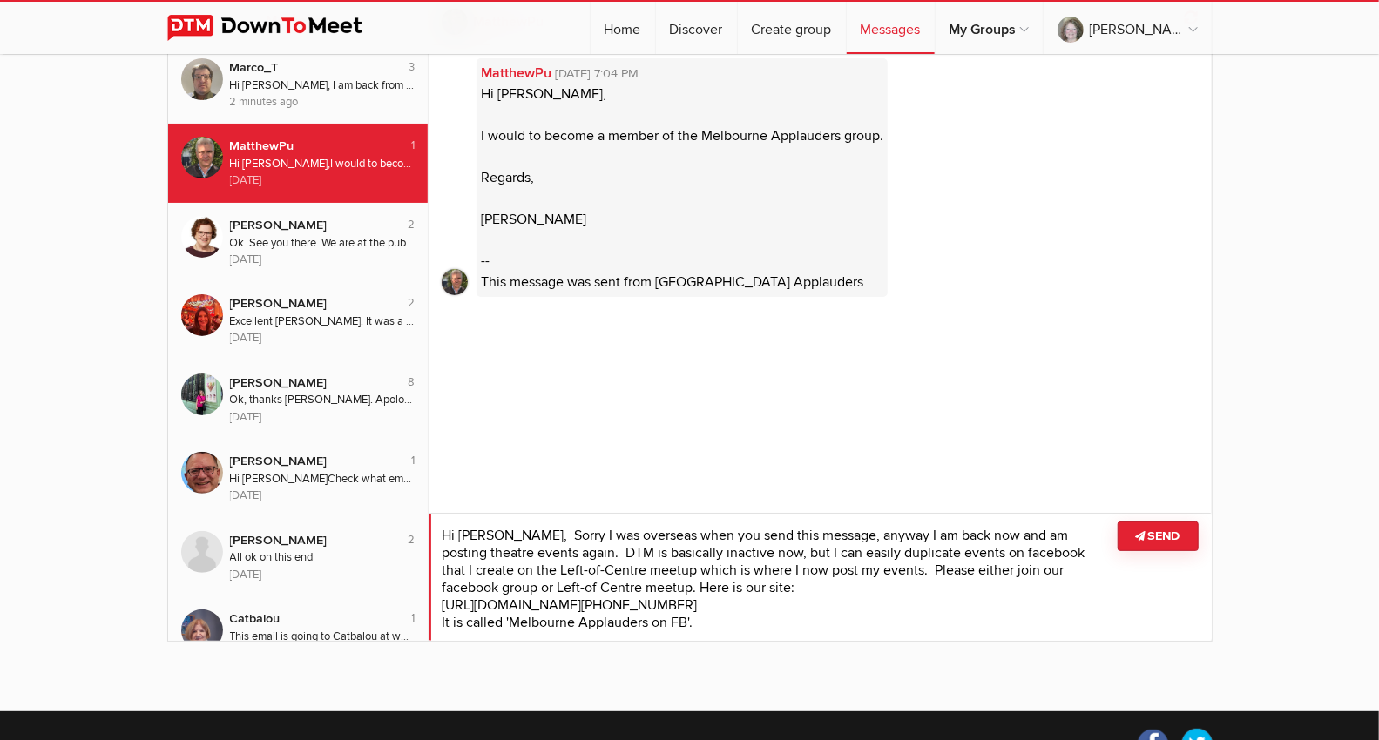
drag, startPoint x: 760, startPoint y: 547, endPoint x: 911, endPoint y: 551, distance: 151.6
click at [911, 551] on textarea at bounding box center [820, 577] width 783 height 128
drag, startPoint x: 912, startPoint y: 549, endPoint x: 812, endPoint y: 549, distance: 100.2
click at [812, 549] on textarea at bounding box center [820, 577] width 783 height 128
click at [860, 550] on textarea at bounding box center [820, 577] width 783 height 128
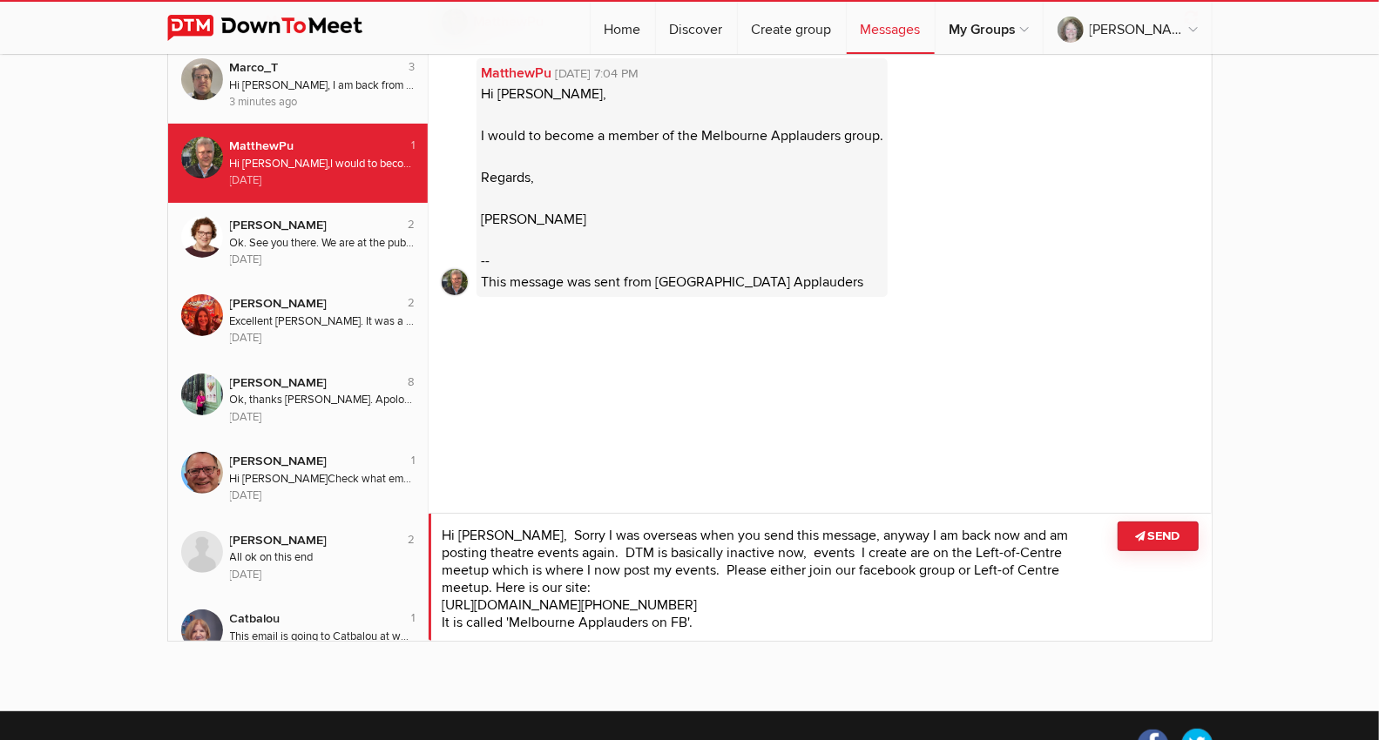
click at [763, 549] on textarea at bounding box center [820, 577] width 783 height 128
drag, startPoint x: 658, startPoint y: 564, endPoint x: 400, endPoint y: 571, distance: 258.8
click at [400, 571] on div "Messages 3 Marco_T Hi [PERSON_NAME], I am back from [GEOGRAPHIC_DATA] and am po…" at bounding box center [689, 317] width 1045 height 650
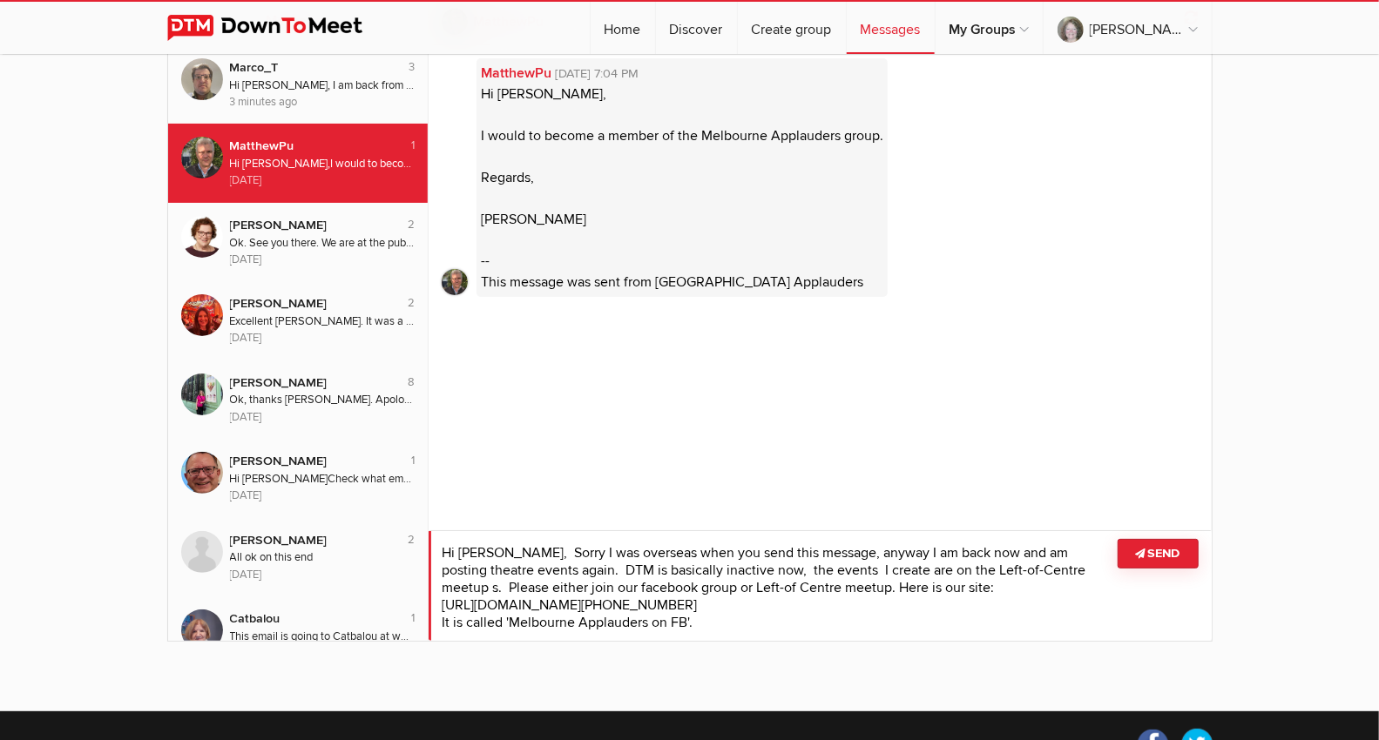
drag, startPoint x: 449, startPoint y: 584, endPoint x: 436, endPoint y: 586, distance: 13.2
click at [435, 585] on textarea at bounding box center [820, 585] width 783 height 111
drag, startPoint x: 720, startPoint y: 621, endPoint x: 480, endPoint y: 627, distance: 240.5
click at [529, 586] on textarea at bounding box center [820, 585] width 783 height 111
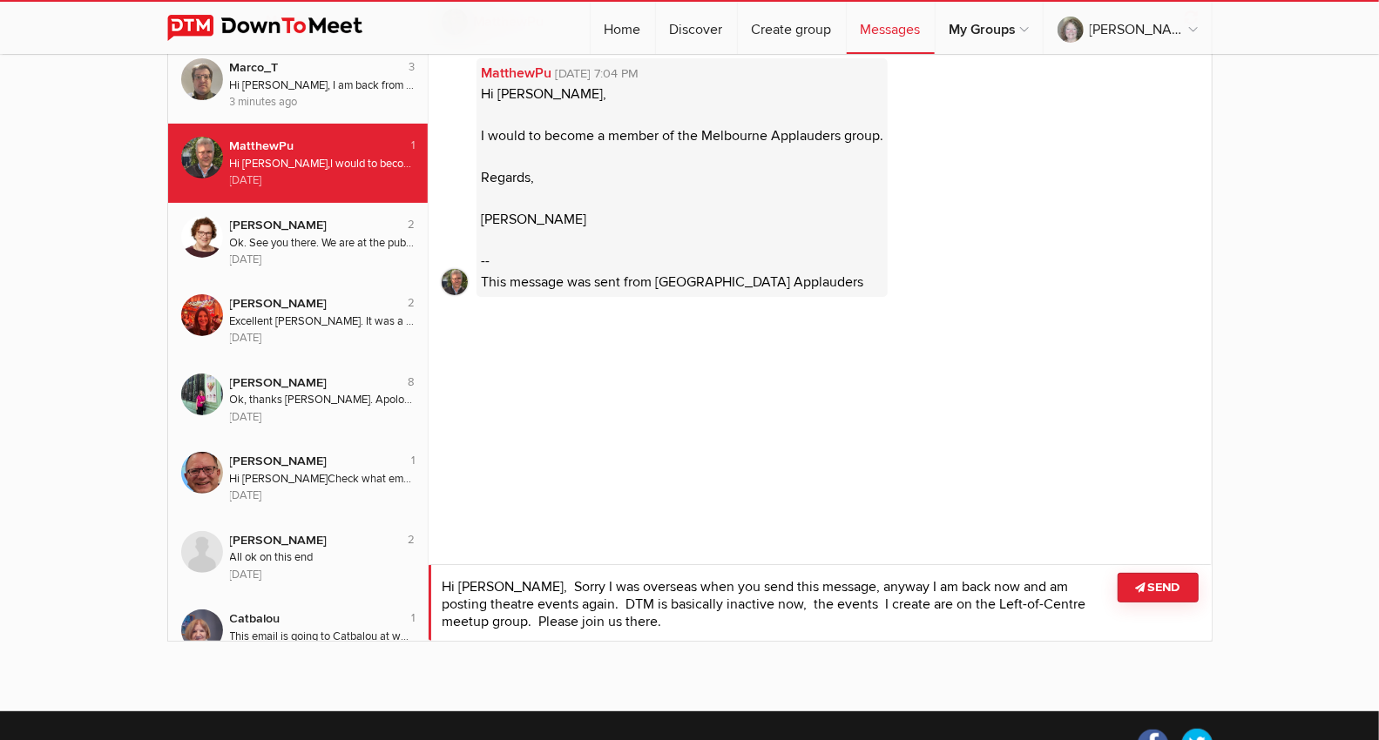
click at [624, 614] on textarea at bounding box center [820, 602] width 783 height 77
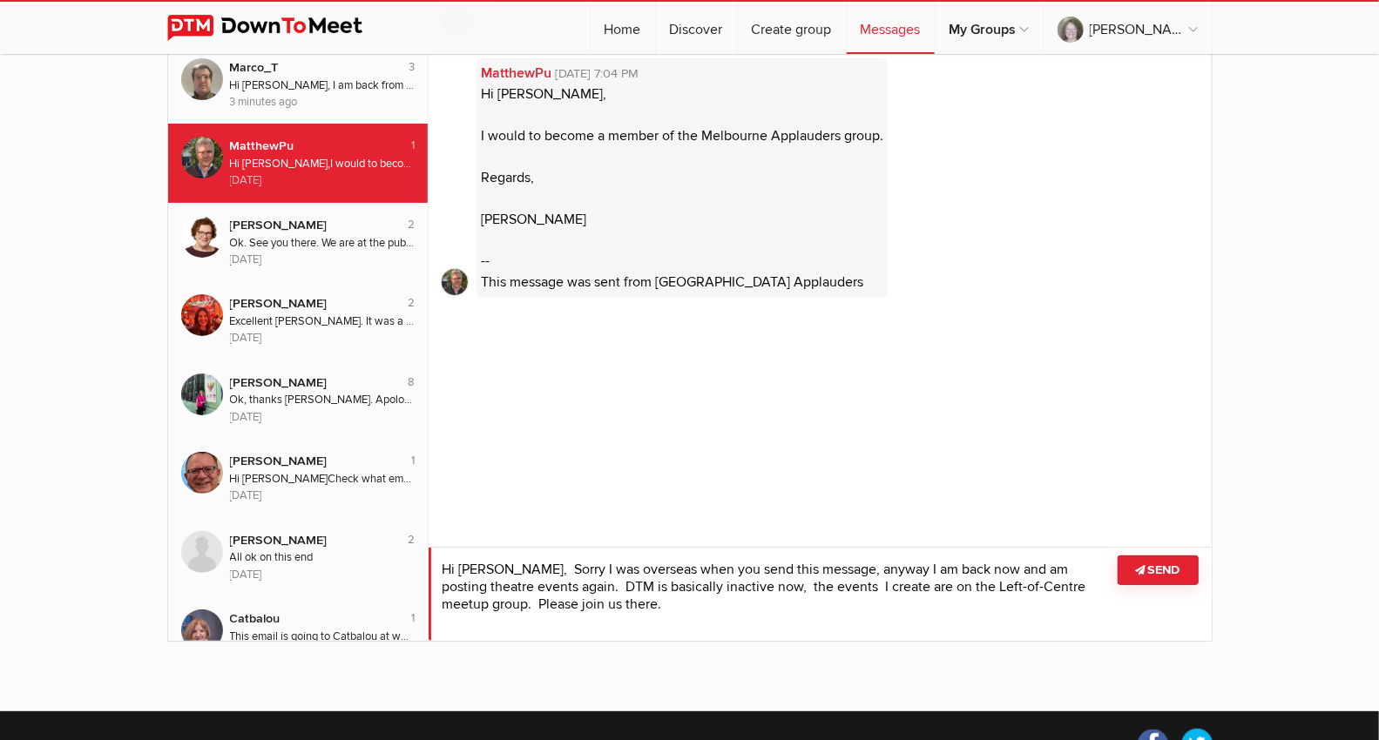
scroll to position [0, 0]
paste textarea "[URL][DOMAIN_NAME]"
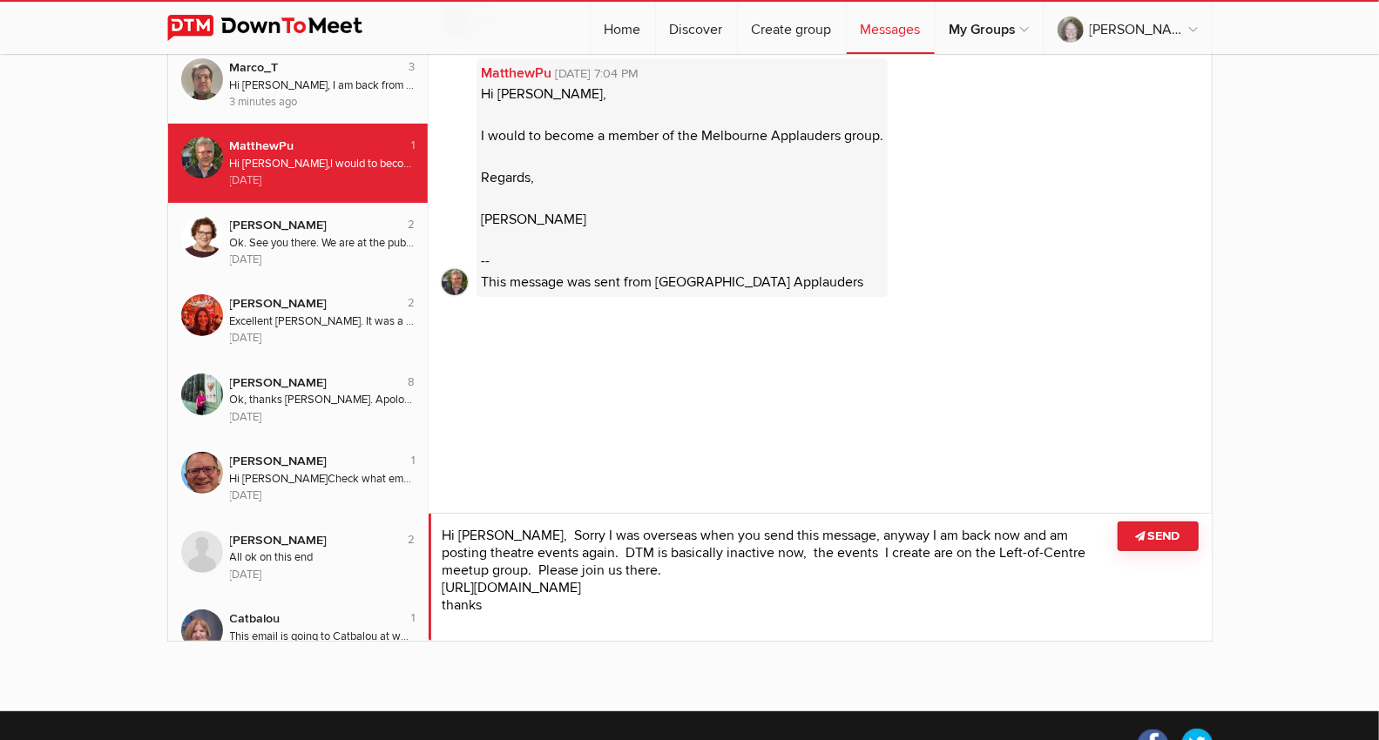
scroll to position [4, 0]
type textarea "Hi [PERSON_NAME], Sorry I was overseas when you send this message, anyway I am …"
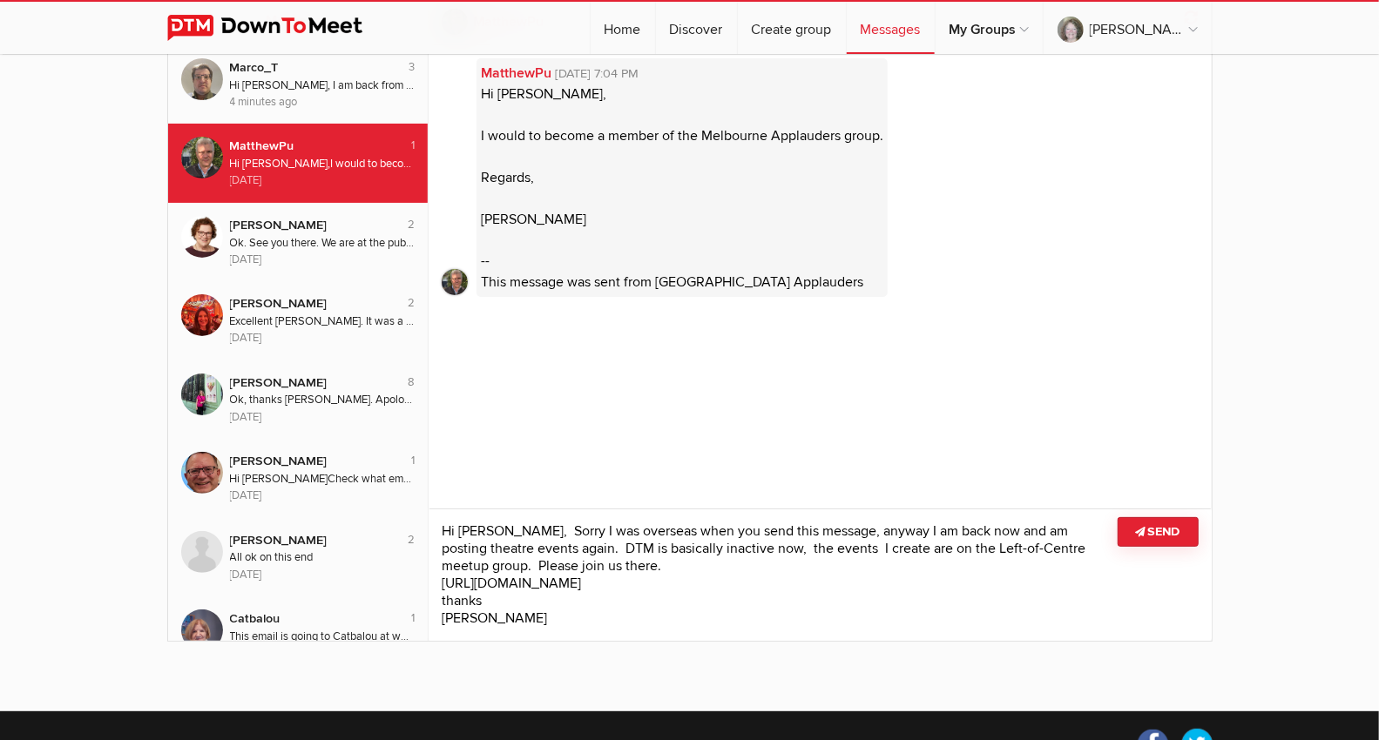
click at [1163, 532] on button "Send" at bounding box center [1158, 532] width 81 height 30
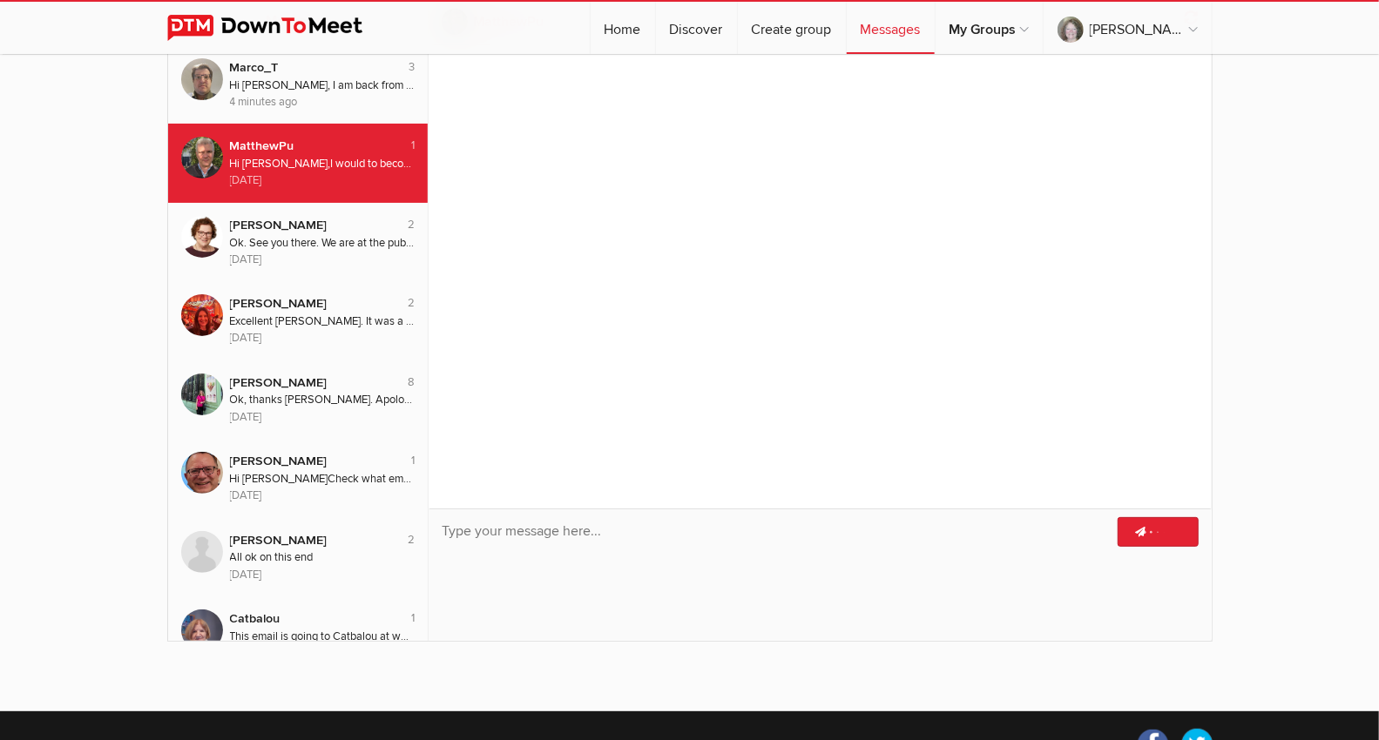
scroll to position [0, 0]
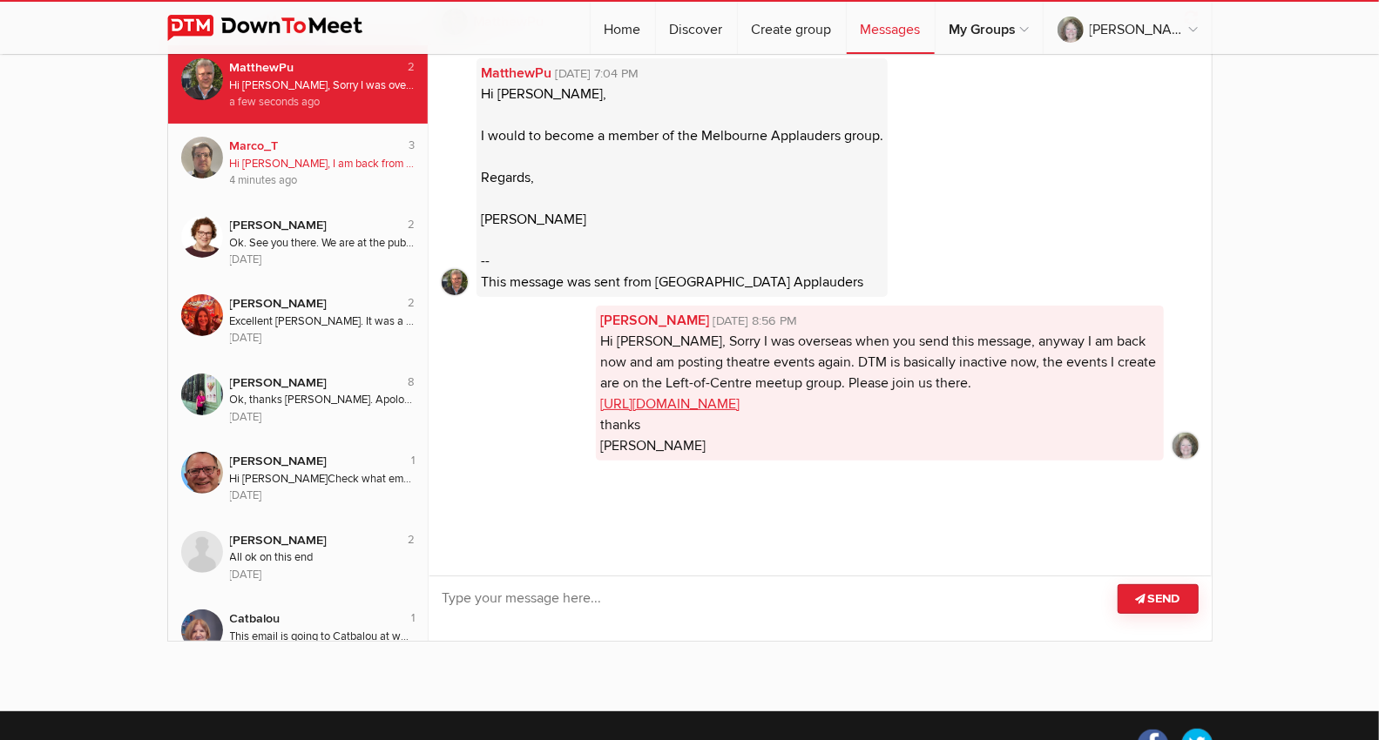
click at [210, 156] on img at bounding box center [202, 158] width 42 height 42
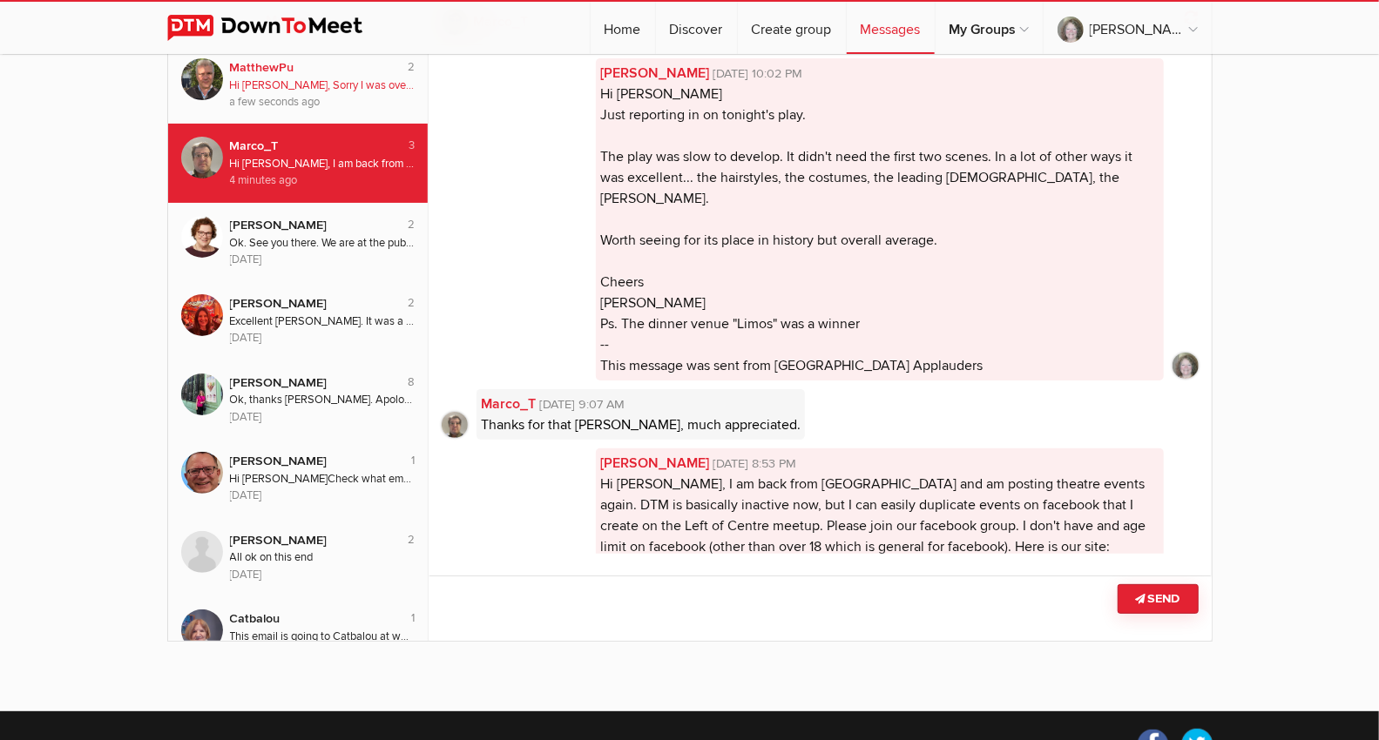
scroll to position [91, 0]
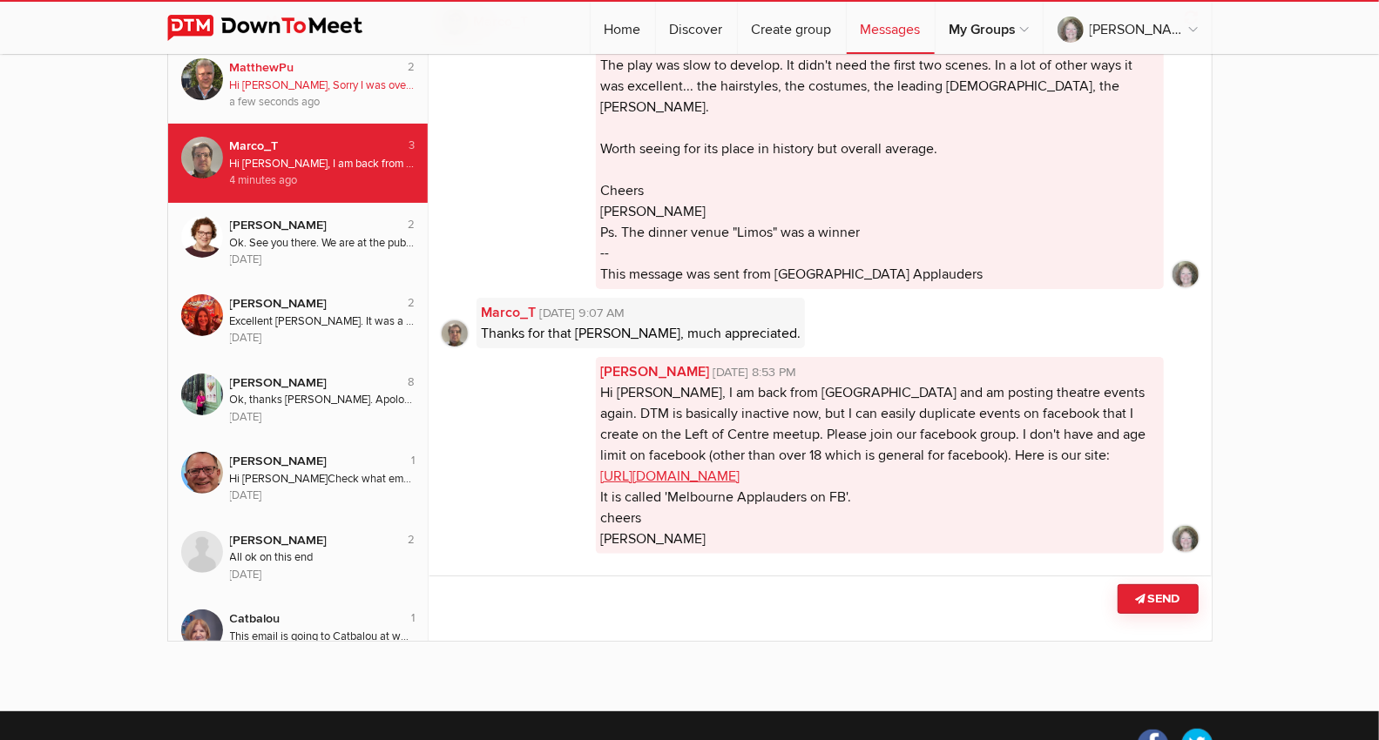
click at [202, 69] on img at bounding box center [202, 79] width 42 height 42
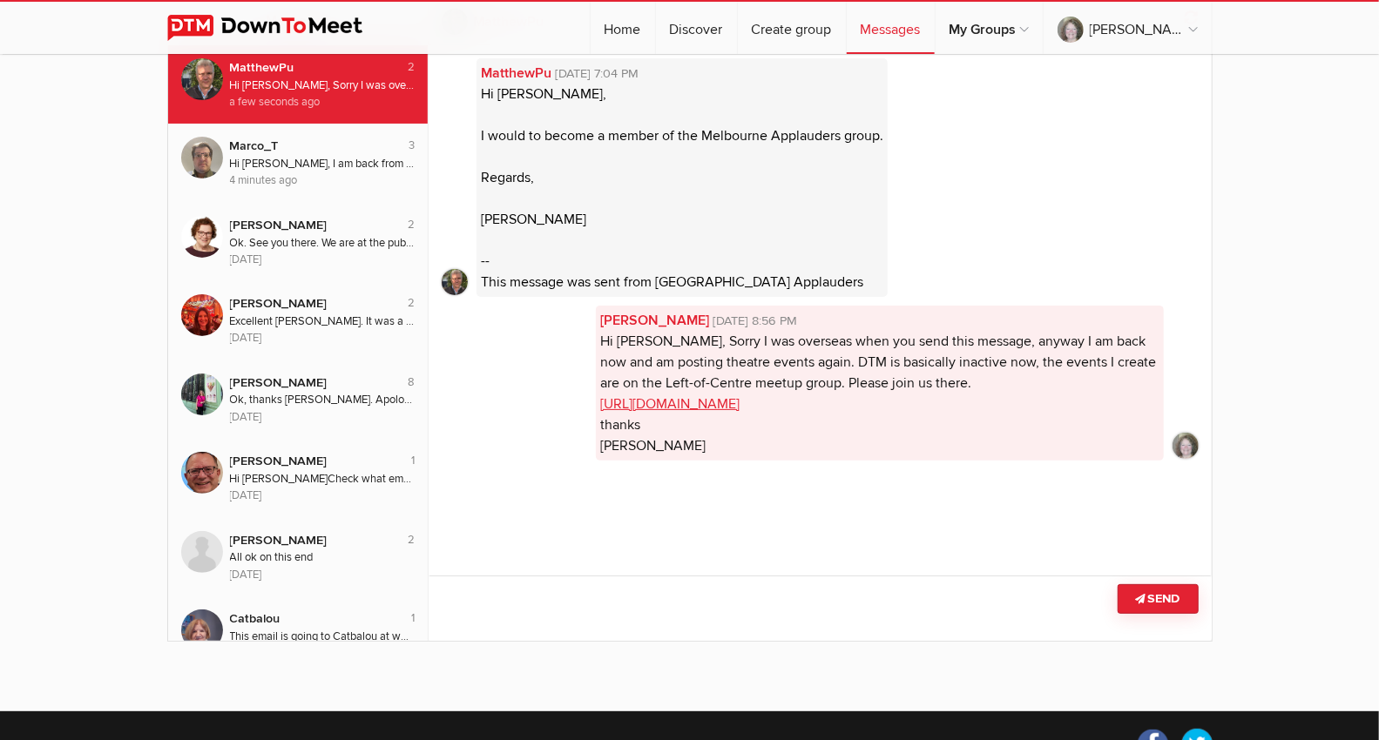
click at [203, 71] on img at bounding box center [202, 79] width 42 height 42
click at [449, 280] on img at bounding box center [455, 282] width 26 height 26
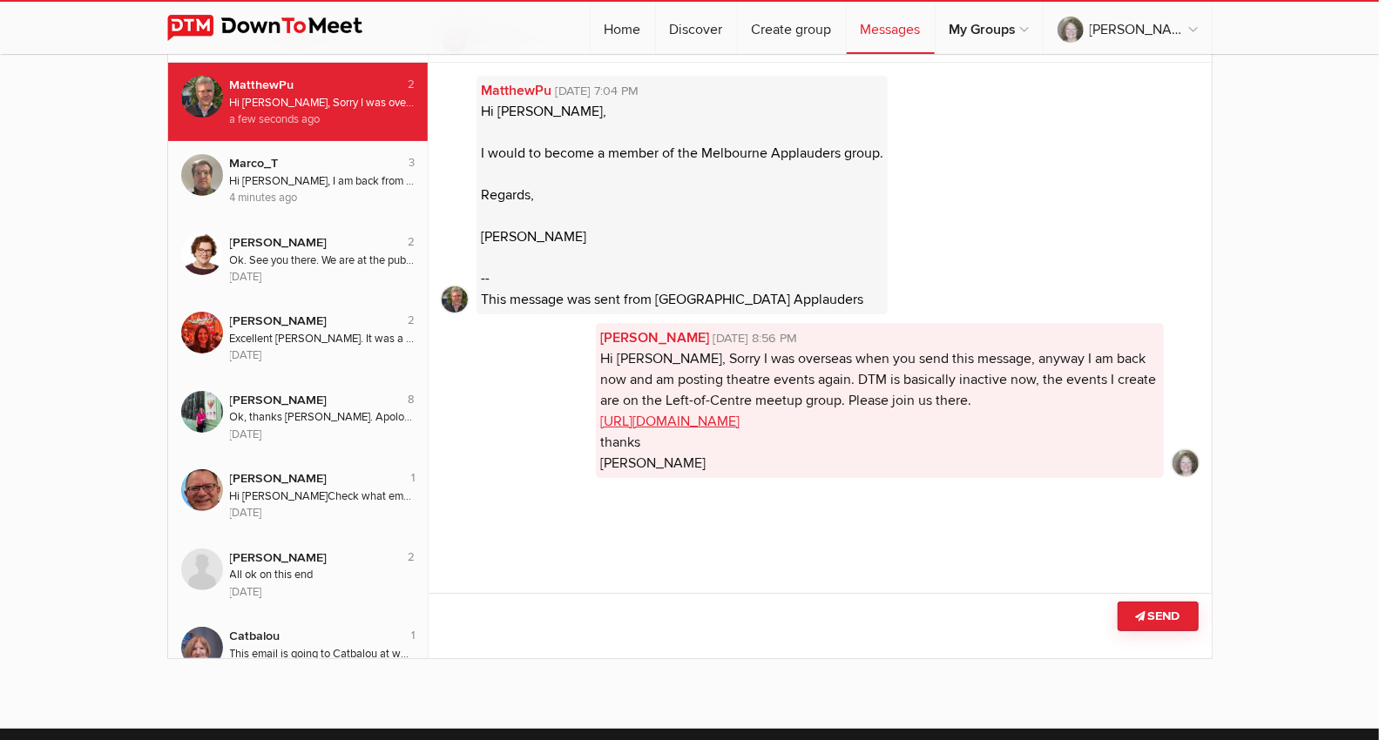
click at [449, 280] on div "Messages 2 MatthewPu Hi [PERSON_NAME], Sorry I was overseas when you send this …" at bounding box center [689, 351] width 1379 height 719
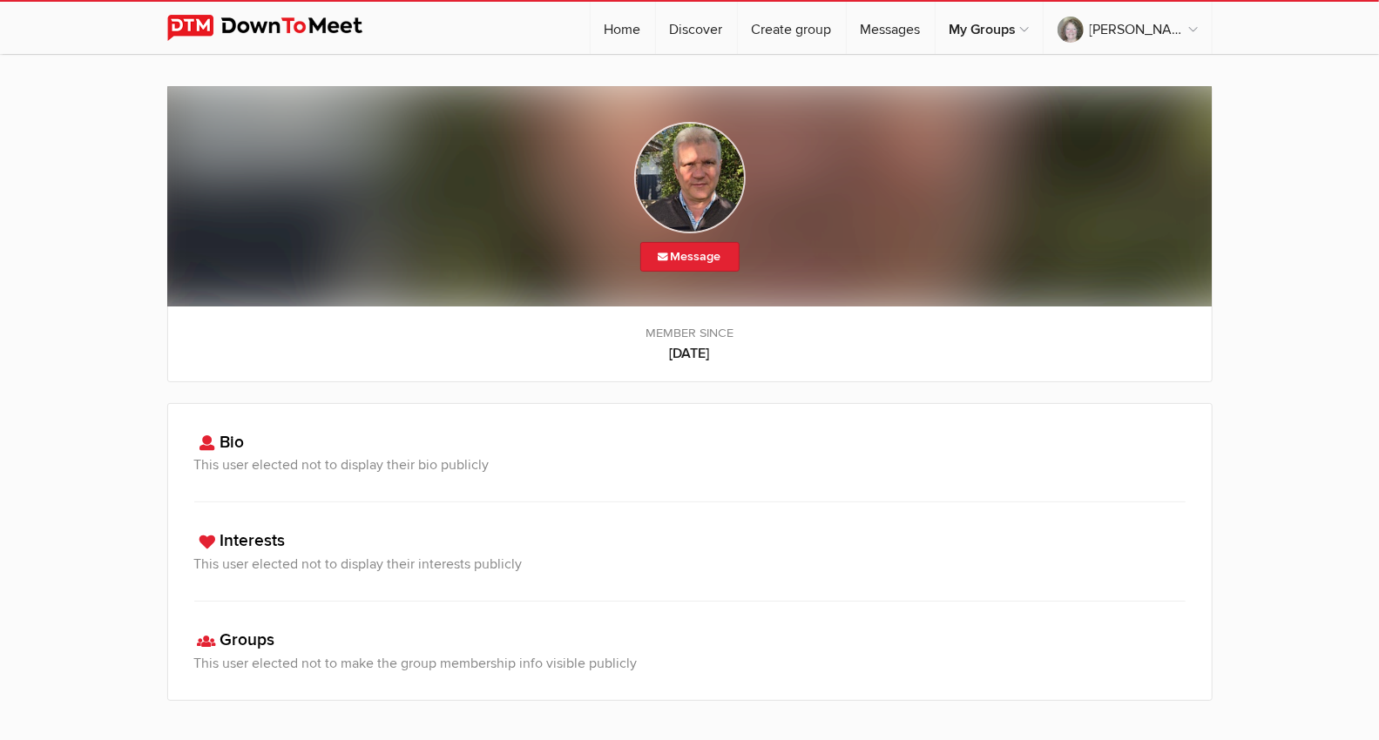
scroll to position [0, 0]
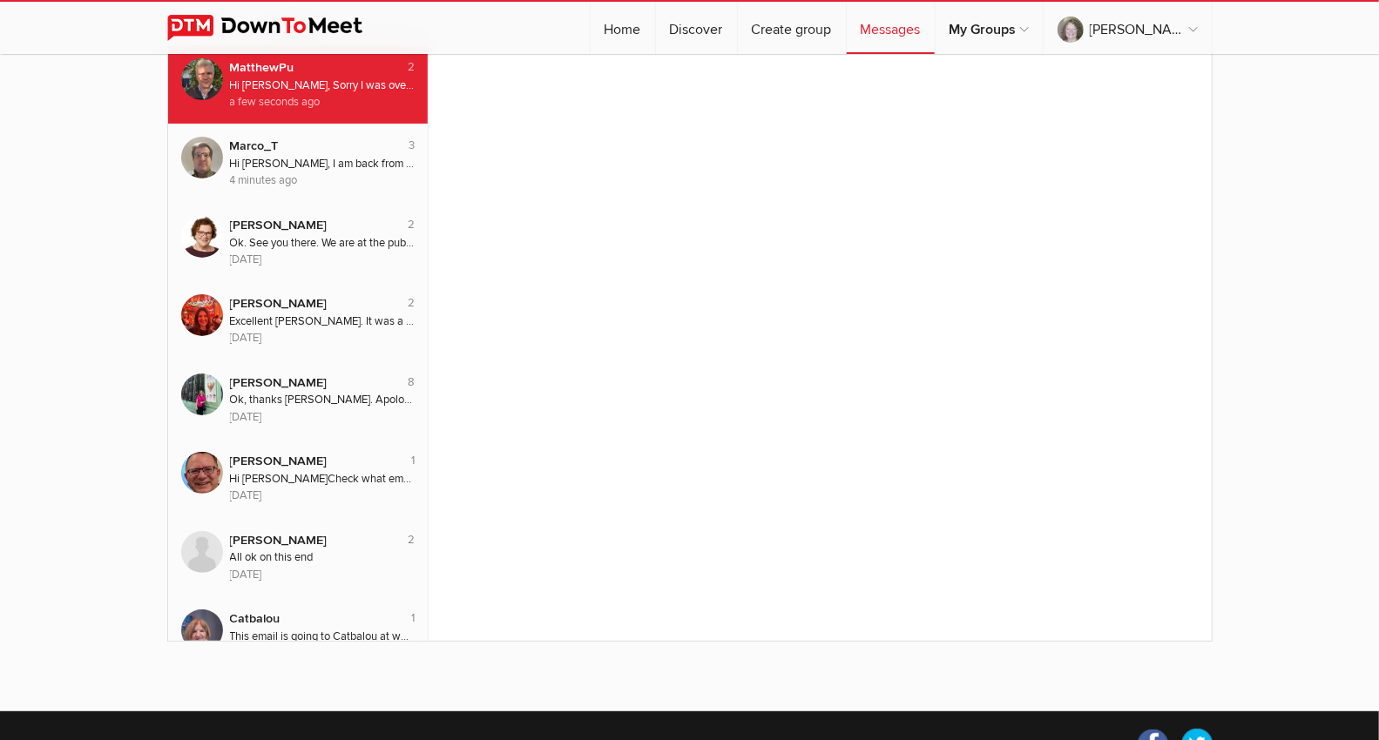
scroll to position [97, 0]
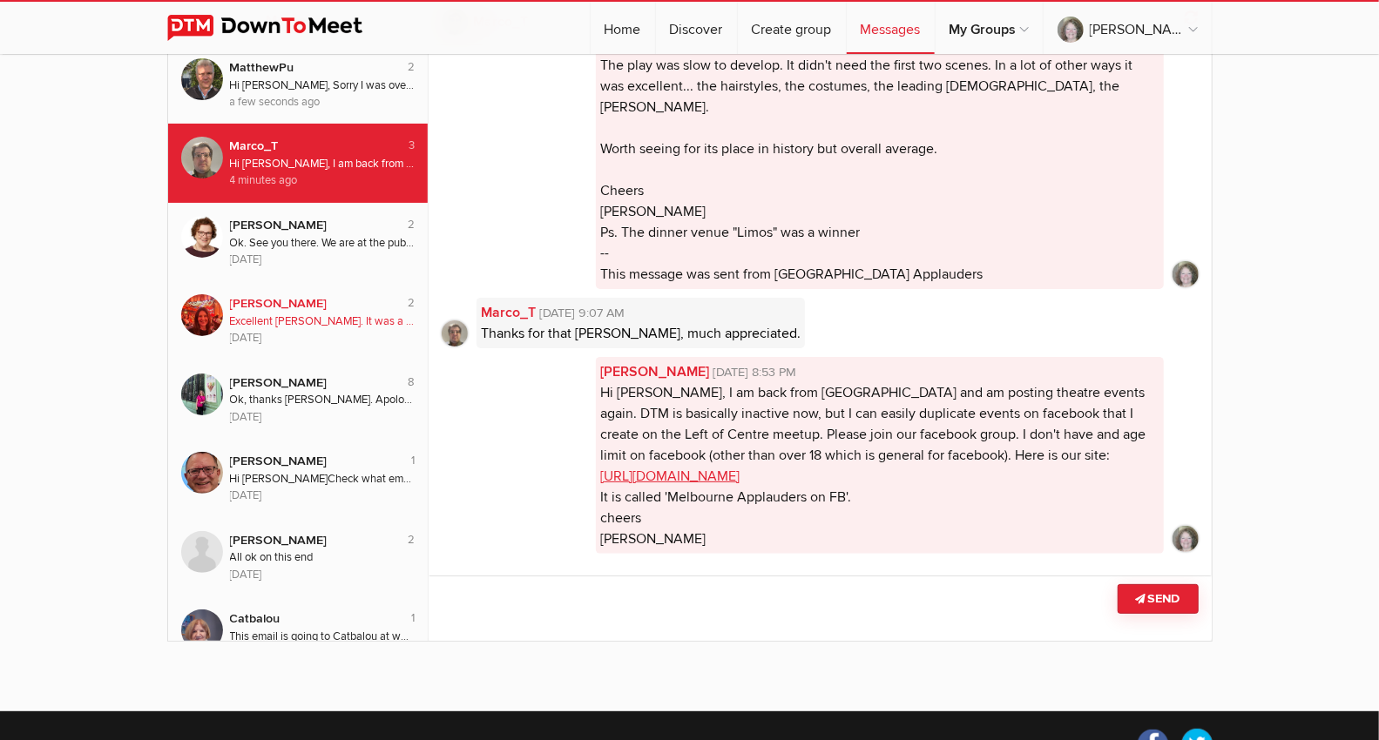
scroll to position [97, 0]
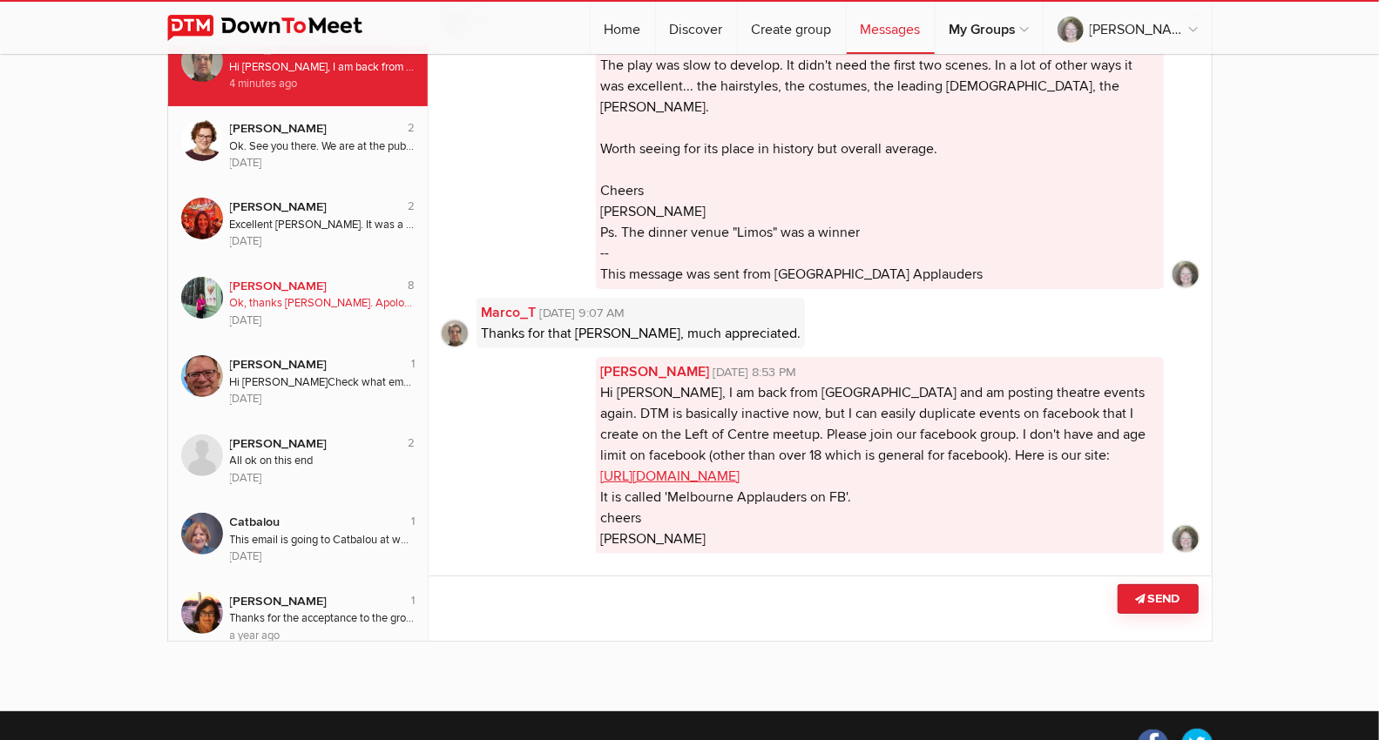
click at [314, 307] on div "Ok, thanks [PERSON_NAME]. Apologies for the [DEMOGRAPHIC_DATA]. Let me know if …" at bounding box center [323, 303] width 186 height 17
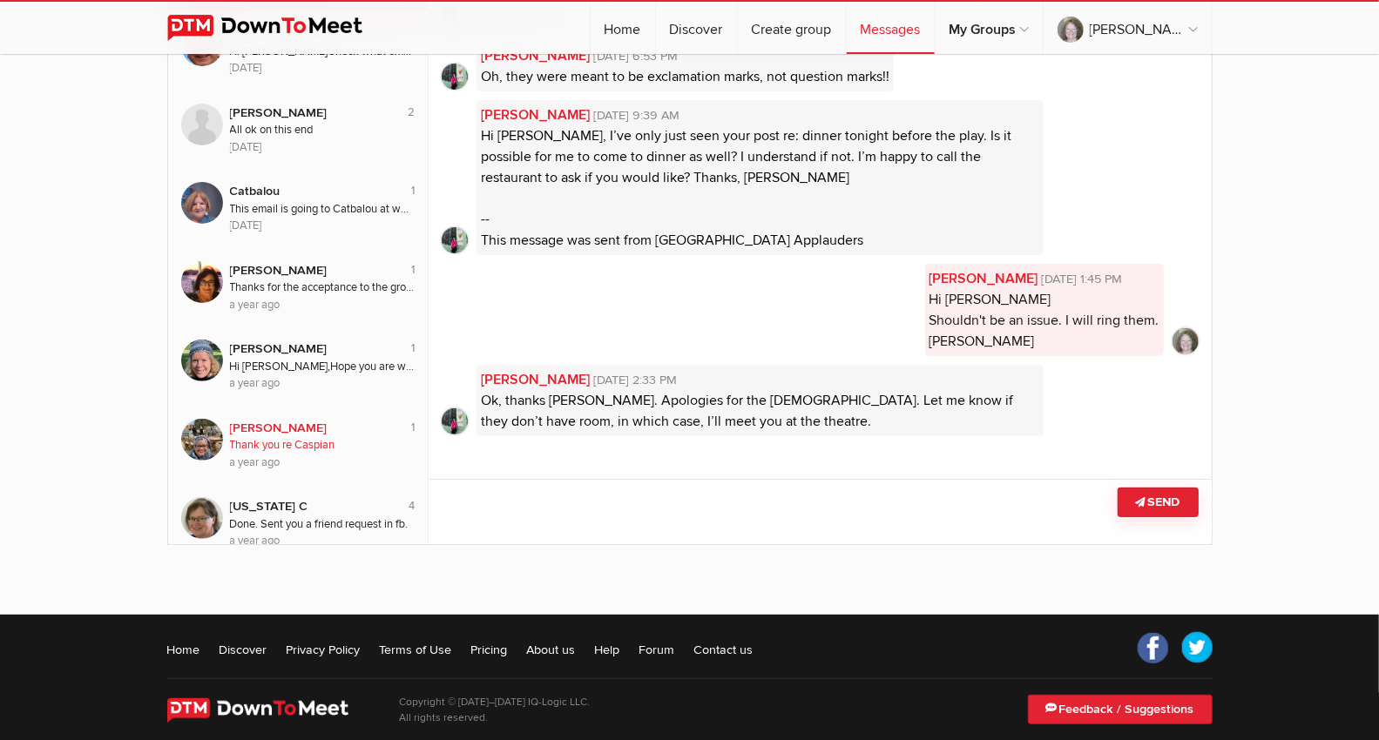
scroll to position [428, 0]
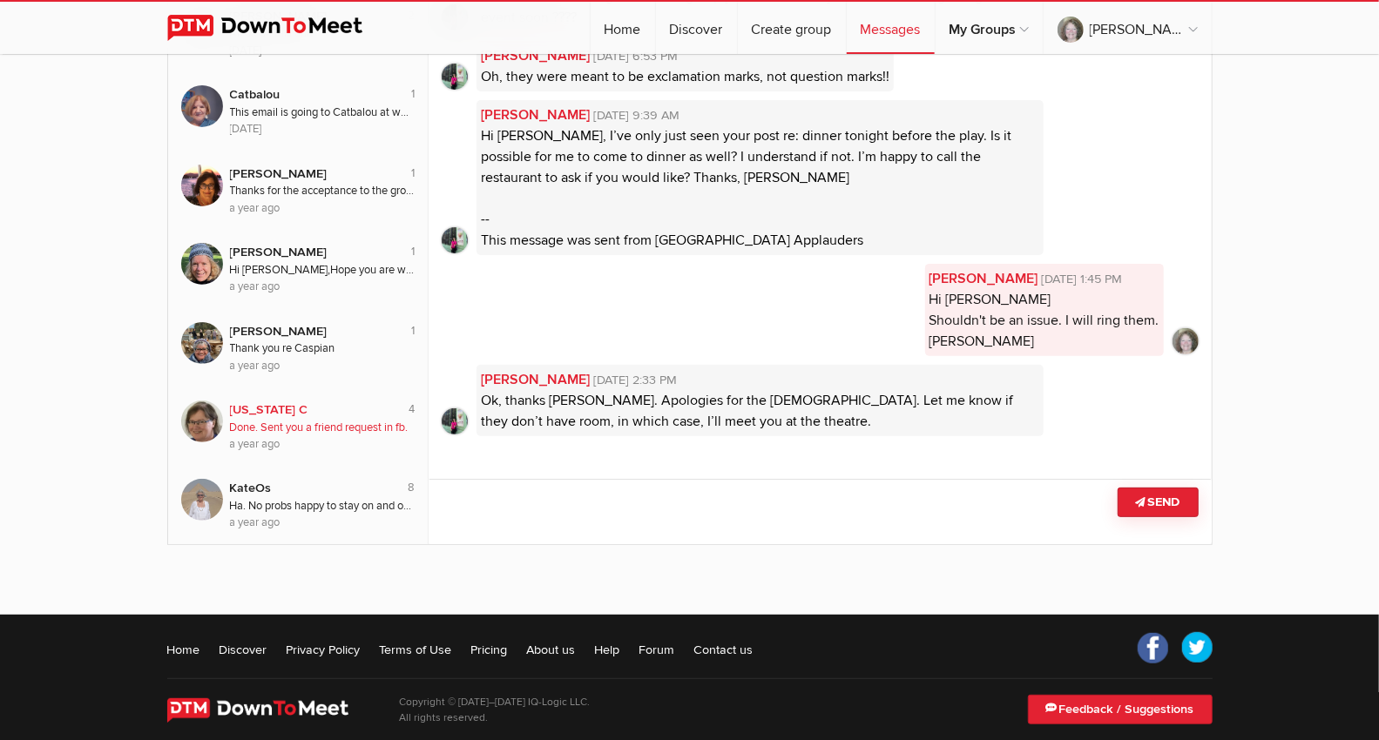
click at [241, 408] on div "[US_STATE] C" at bounding box center [309, 410] width 159 height 19
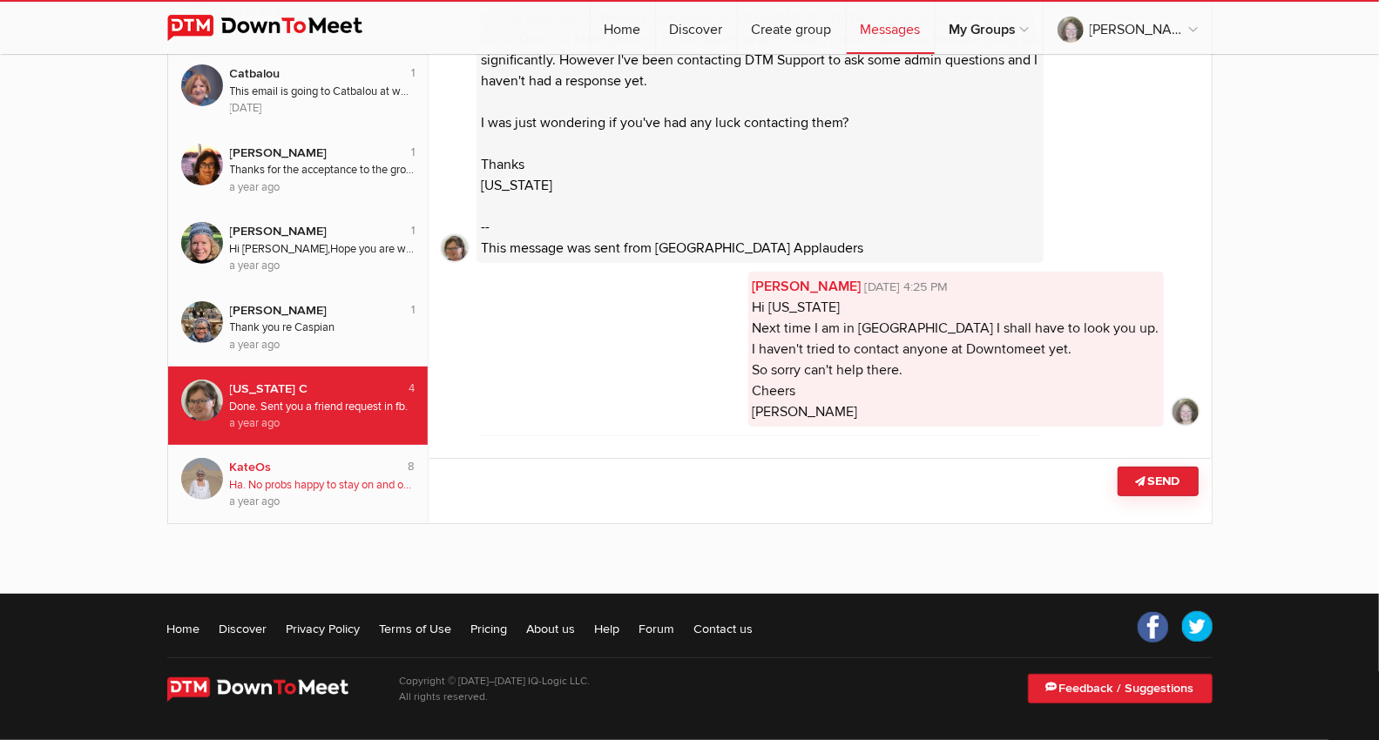
scroll to position [192, 0]
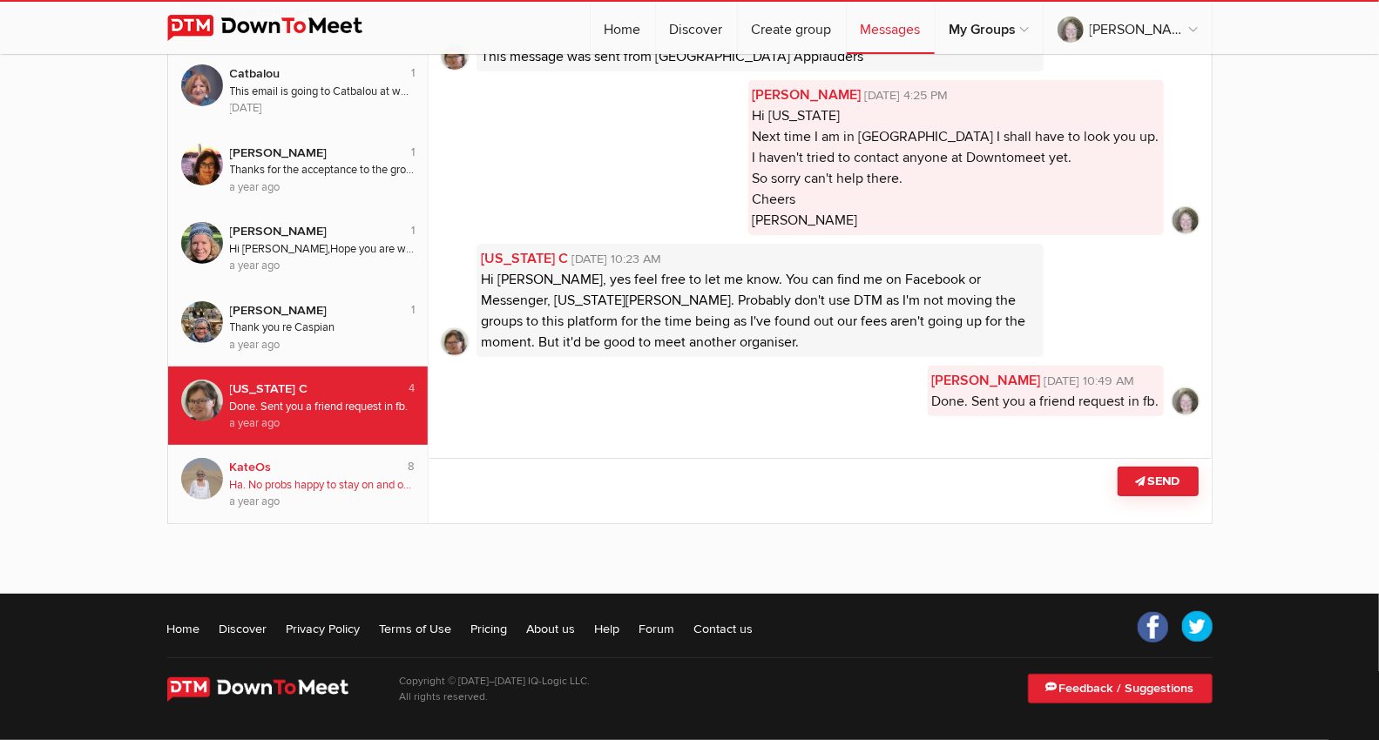
click at [258, 473] on div "KateOs" at bounding box center [309, 467] width 159 height 19
